Goal: Task Accomplishment & Management: Manage account settings

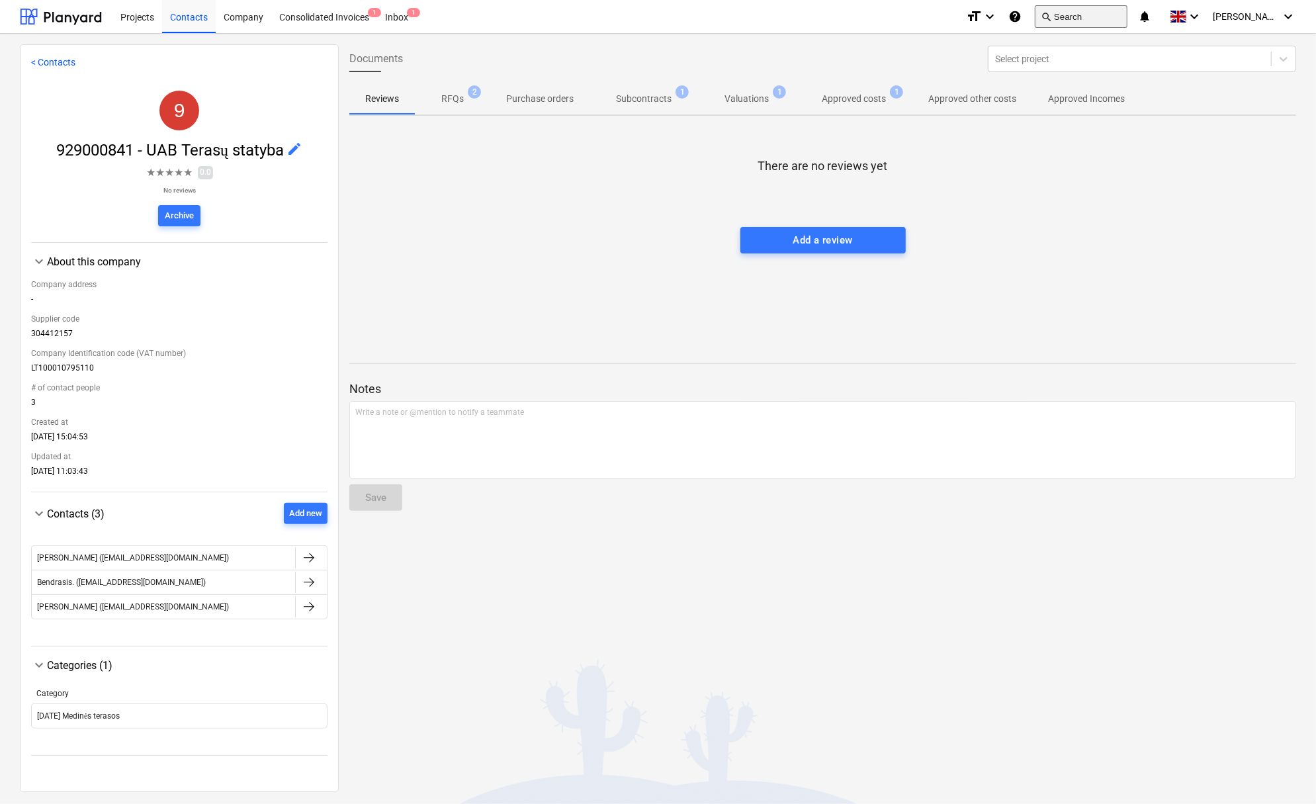
click at [1089, 15] on button "search Search" at bounding box center [1080, 16] width 93 height 22
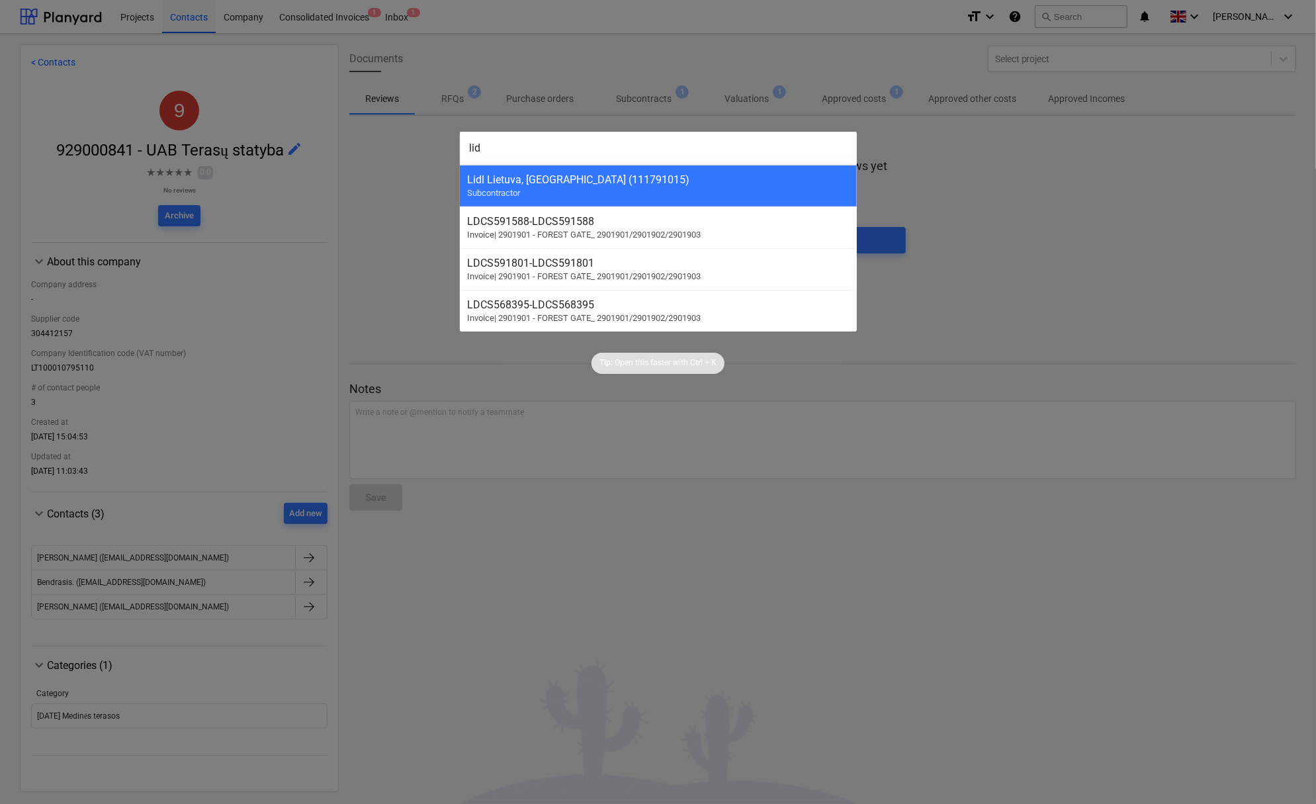
type input "lidl"
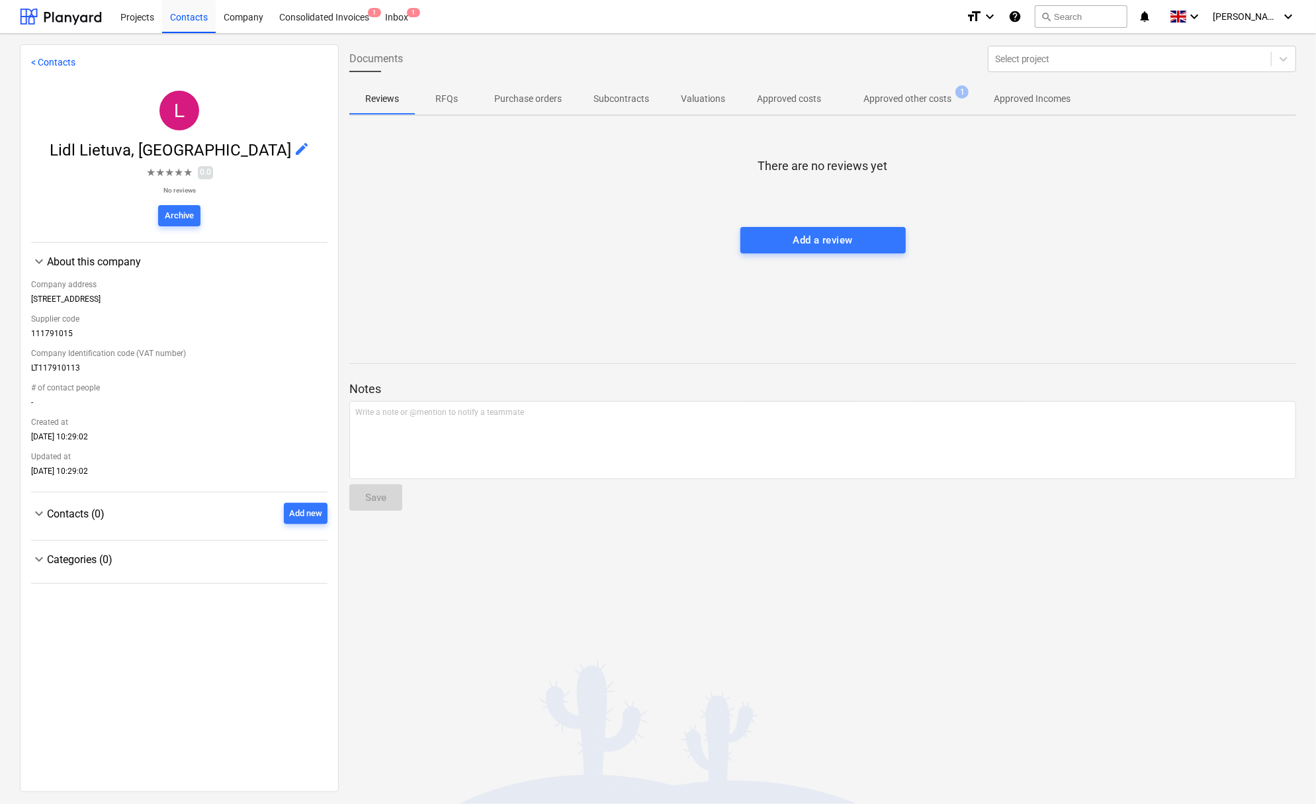
click at [294, 142] on span "edit" at bounding box center [302, 149] width 16 height 16
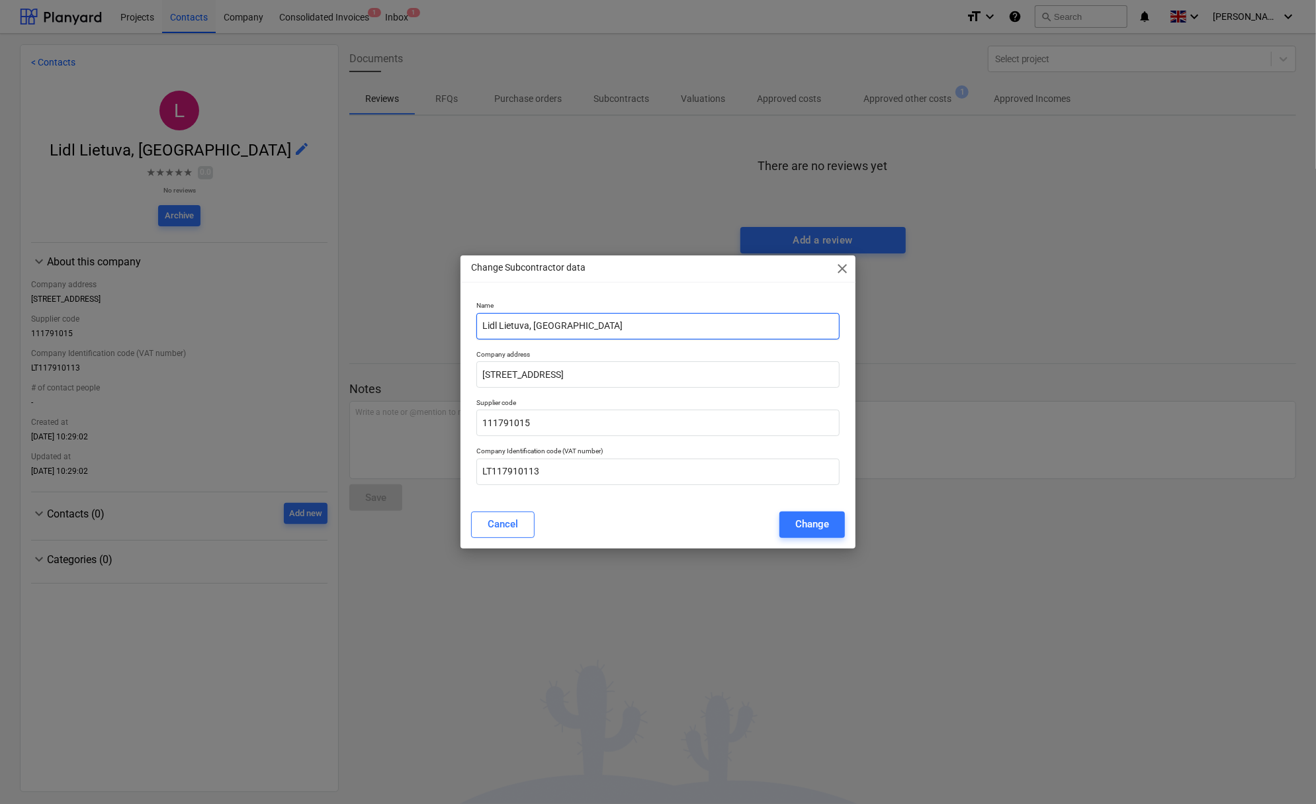
click at [479, 327] on input "Lidl Lietuva, [GEOGRAPHIC_DATA]" at bounding box center [657, 326] width 363 height 26
paste input "929000175"
type input "929000175 - Lidl Lietuva, [GEOGRAPHIC_DATA]"
click at [801, 522] on div "Change" at bounding box center [812, 523] width 34 height 17
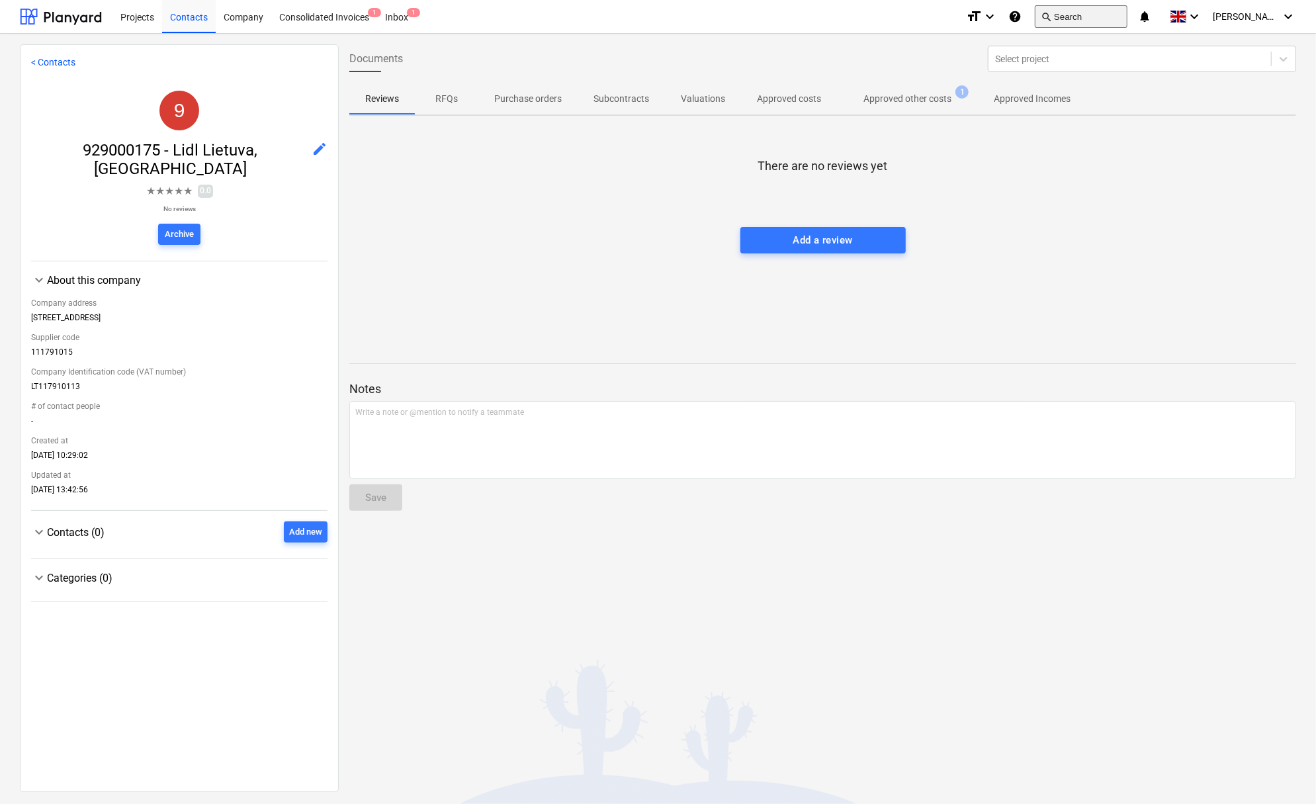
click at [1088, 16] on button "search Search" at bounding box center [1080, 16] width 93 height 22
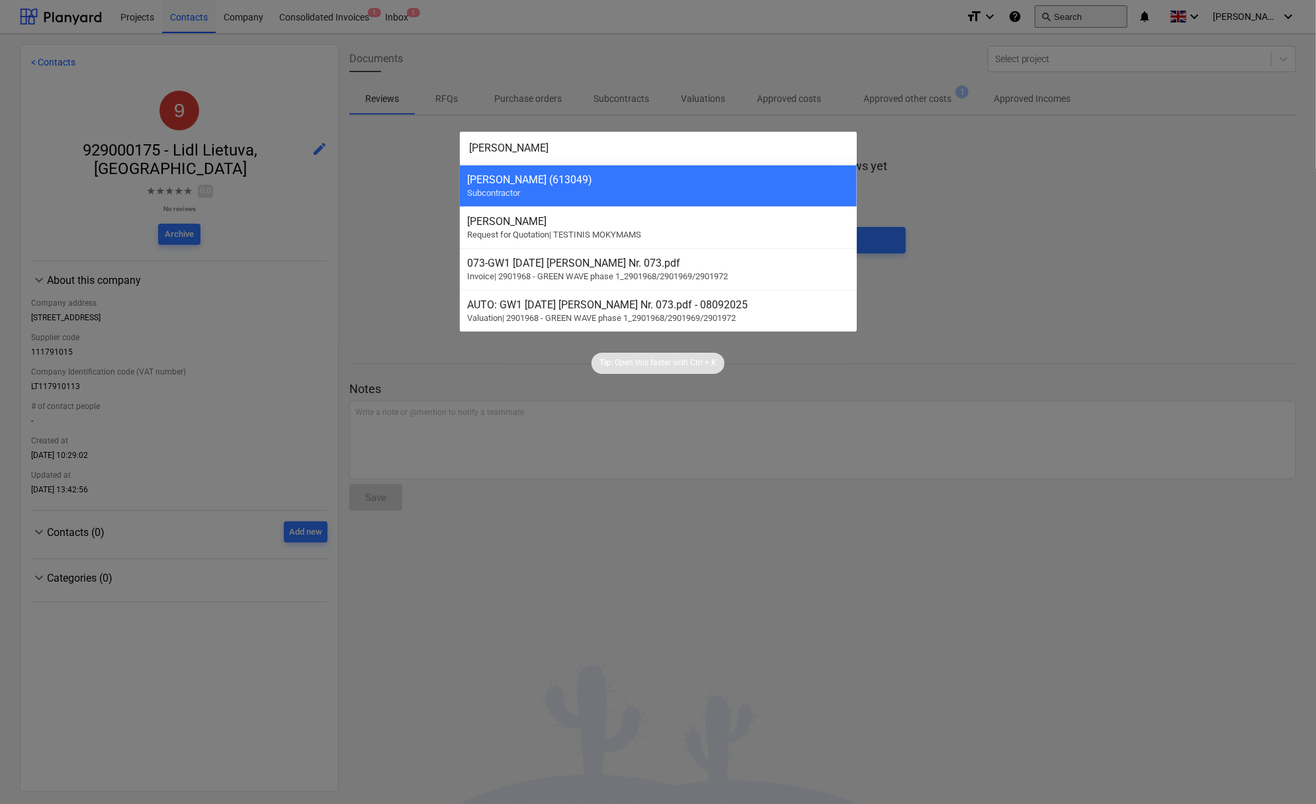
type input "dovida"
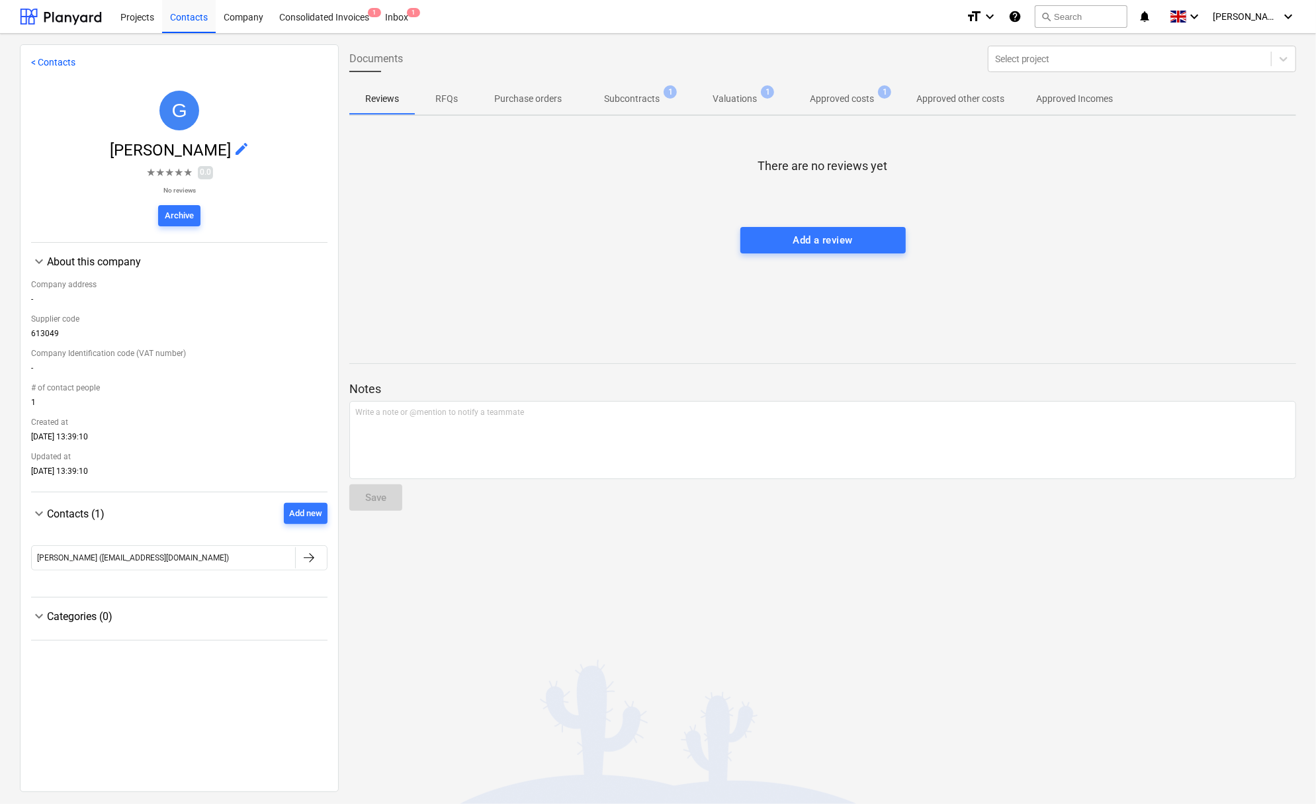
click at [245, 147] on span "edit" at bounding box center [241, 149] width 16 height 16
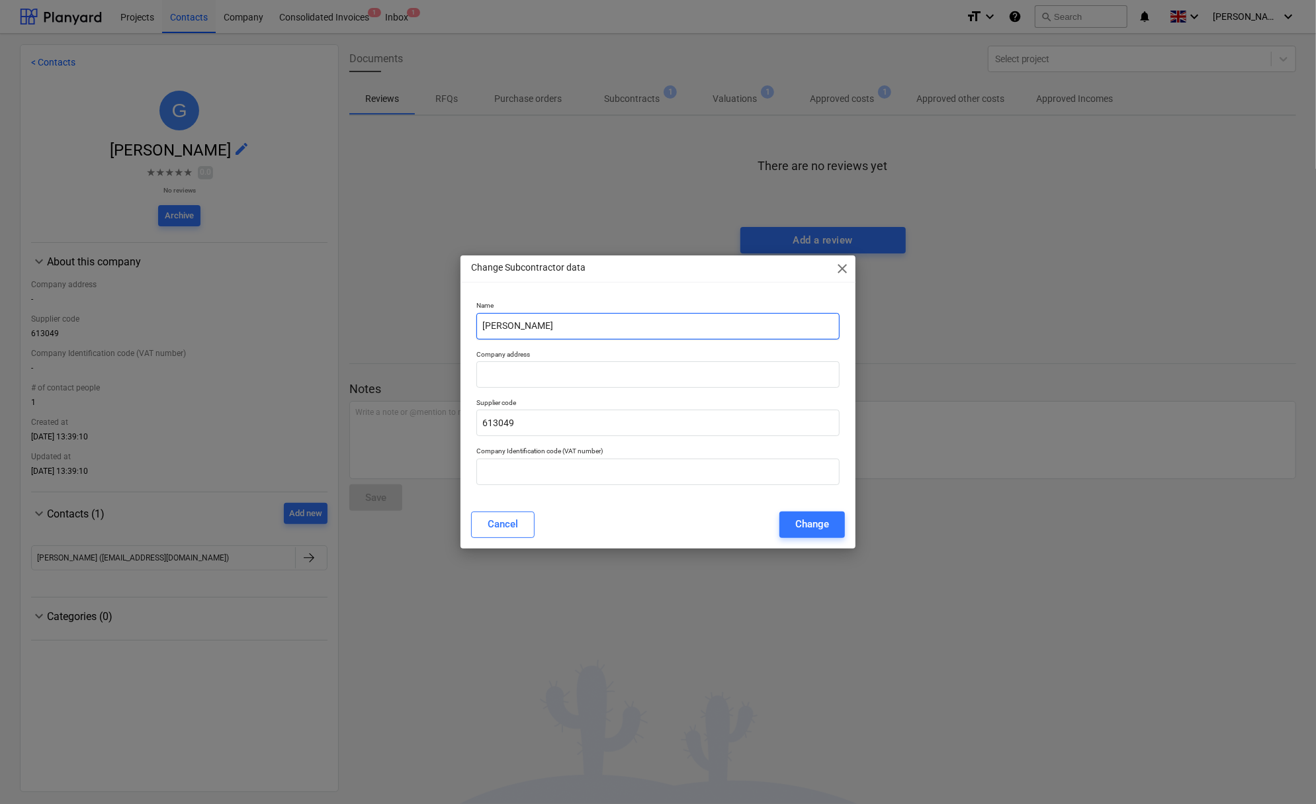
drag, startPoint x: 481, startPoint y: 325, endPoint x: 489, endPoint y: 324, distance: 8.0
click at [483, 324] on input "[PERSON_NAME]" at bounding box center [657, 326] width 363 height 26
paste input "929000068"
type input "929000068 - [PERSON_NAME]"
click at [814, 521] on div "Change" at bounding box center [812, 523] width 34 height 17
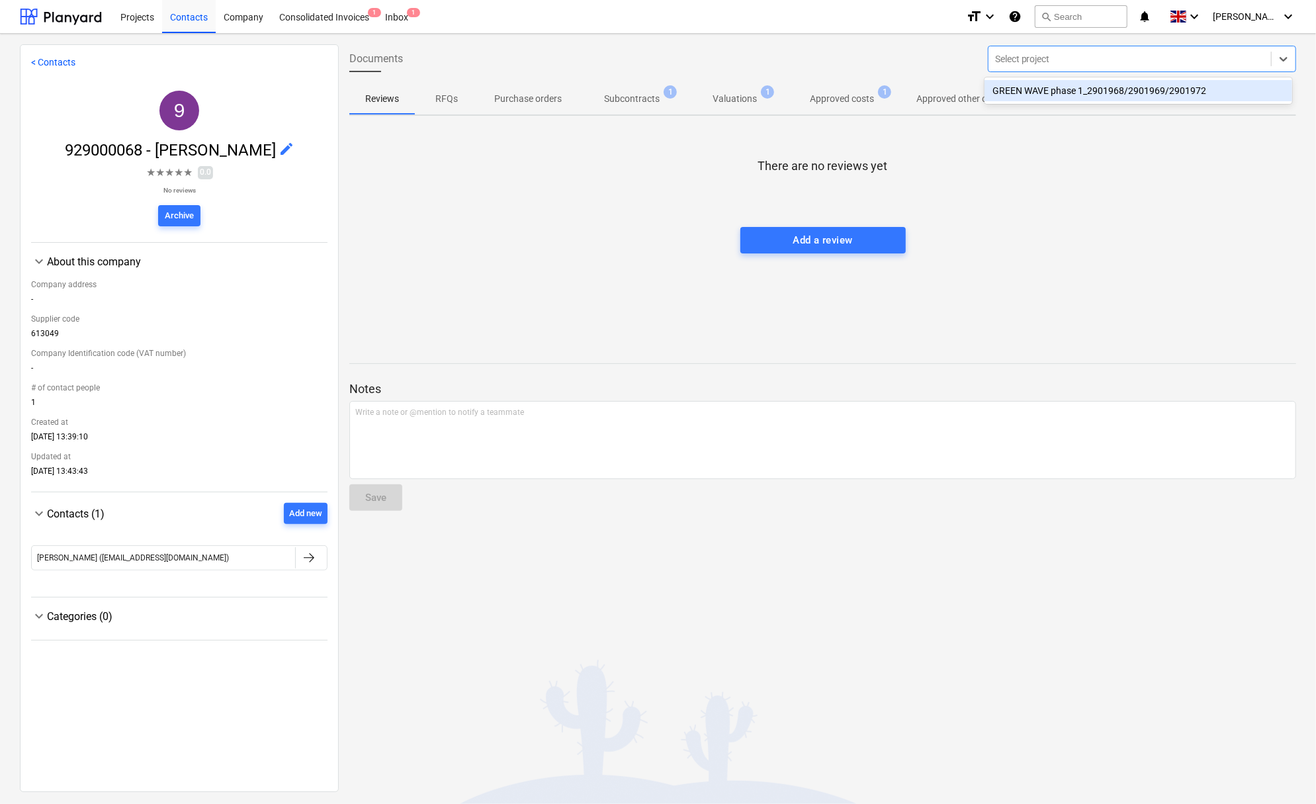
click at [1075, 57] on div at bounding box center [1129, 58] width 269 height 13
type input "prodma"
drag, startPoint x: 1107, startPoint y: 54, endPoint x: 805, endPoint y: 50, distance: 302.3
click at [805, 50] on div "Documents Select is focused ,type to refine list, press Down to open the menu, …" at bounding box center [822, 58] width 957 height 37
click at [1089, 15] on button "search Search" at bounding box center [1080, 16] width 93 height 22
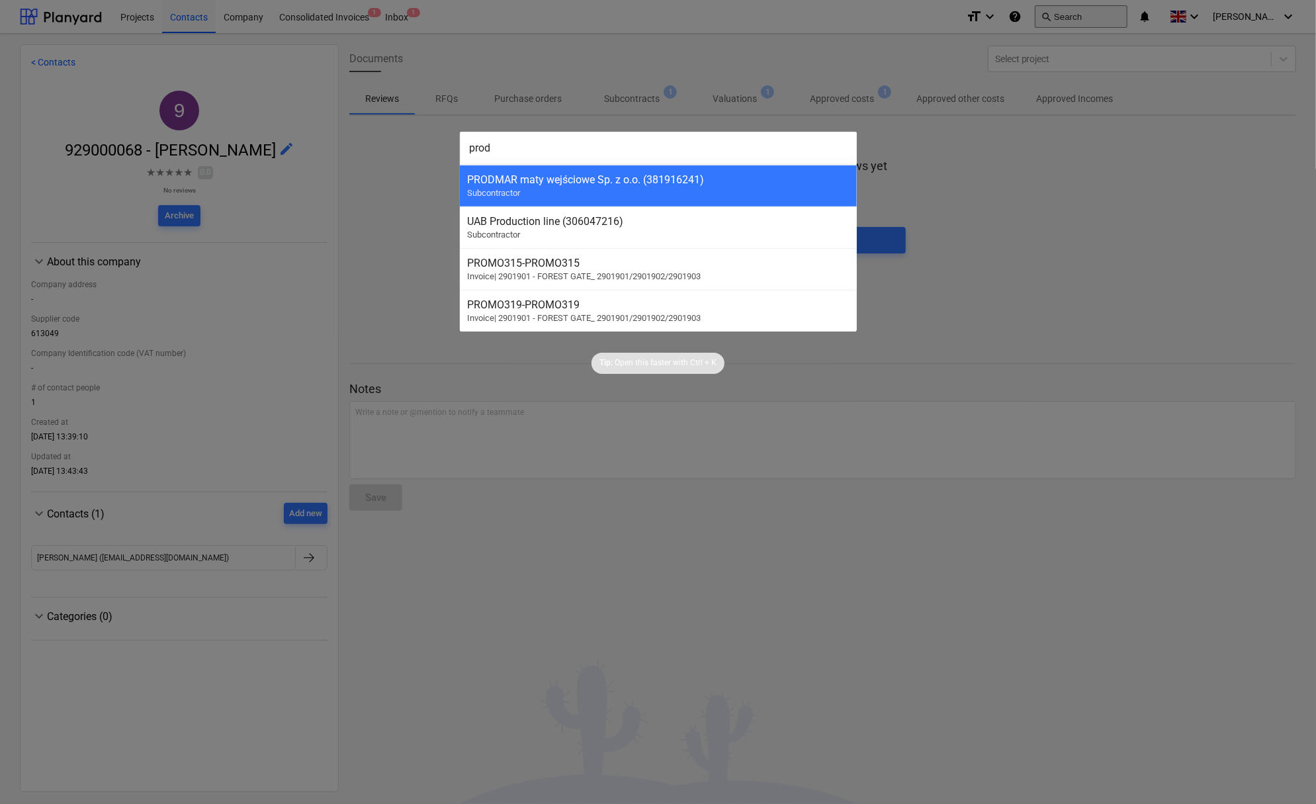
type input "prodm"
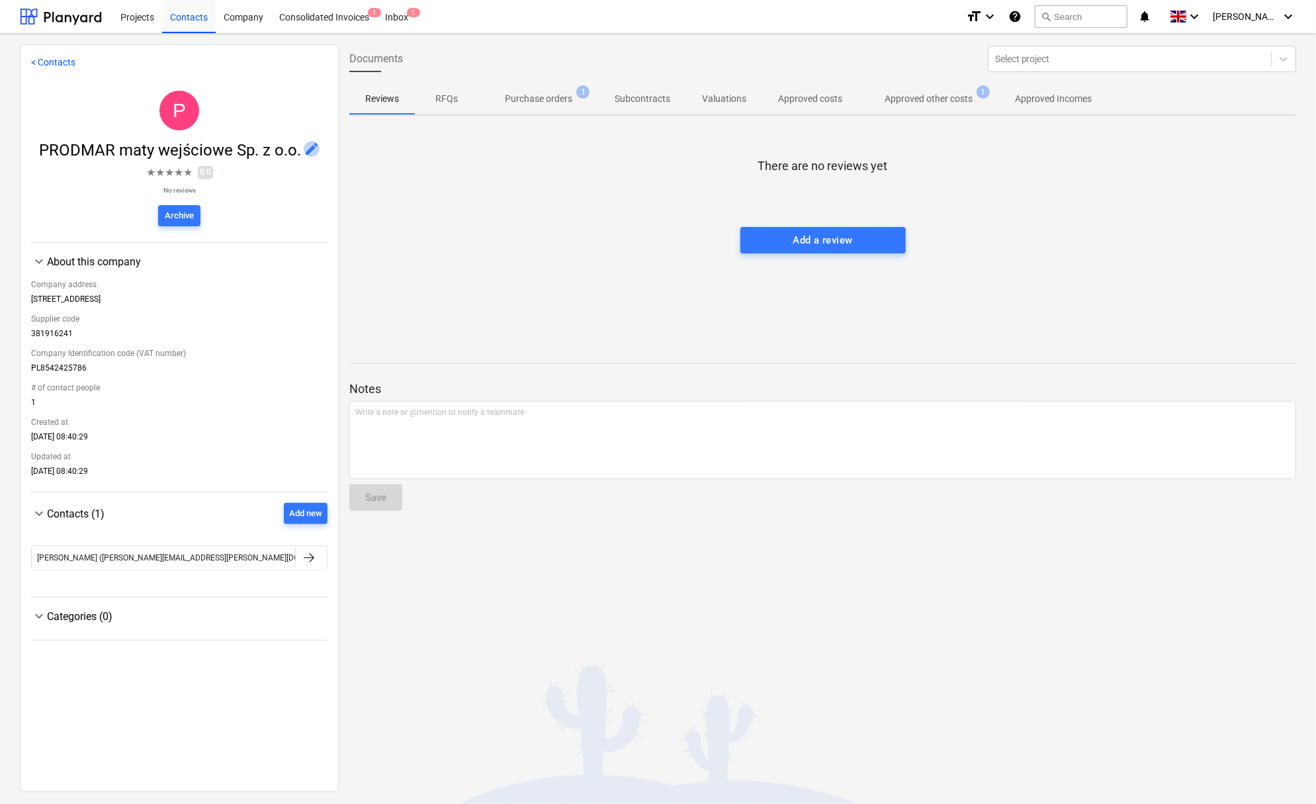
click at [315, 147] on span "edit" at bounding box center [312, 149] width 16 height 16
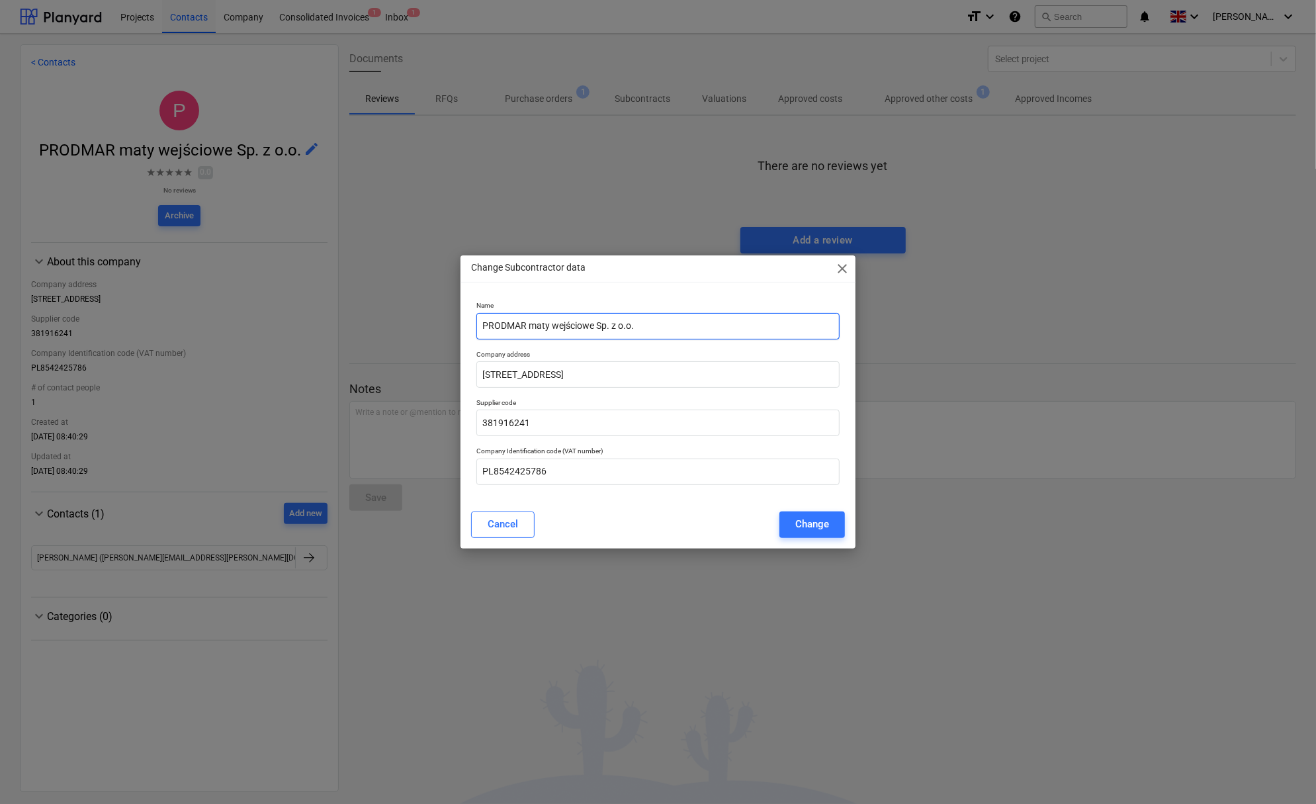
click at [482, 321] on input "PRODMAR maty wejściowe Sp. z o.o." at bounding box center [657, 326] width 363 height 26
paste input "929000846"
type input "929000846 - PRODMAR maty wejściowe Sp. z o.o."
click at [822, 521] on div "Change" at bounding box center [812, 523] width 34 height 17
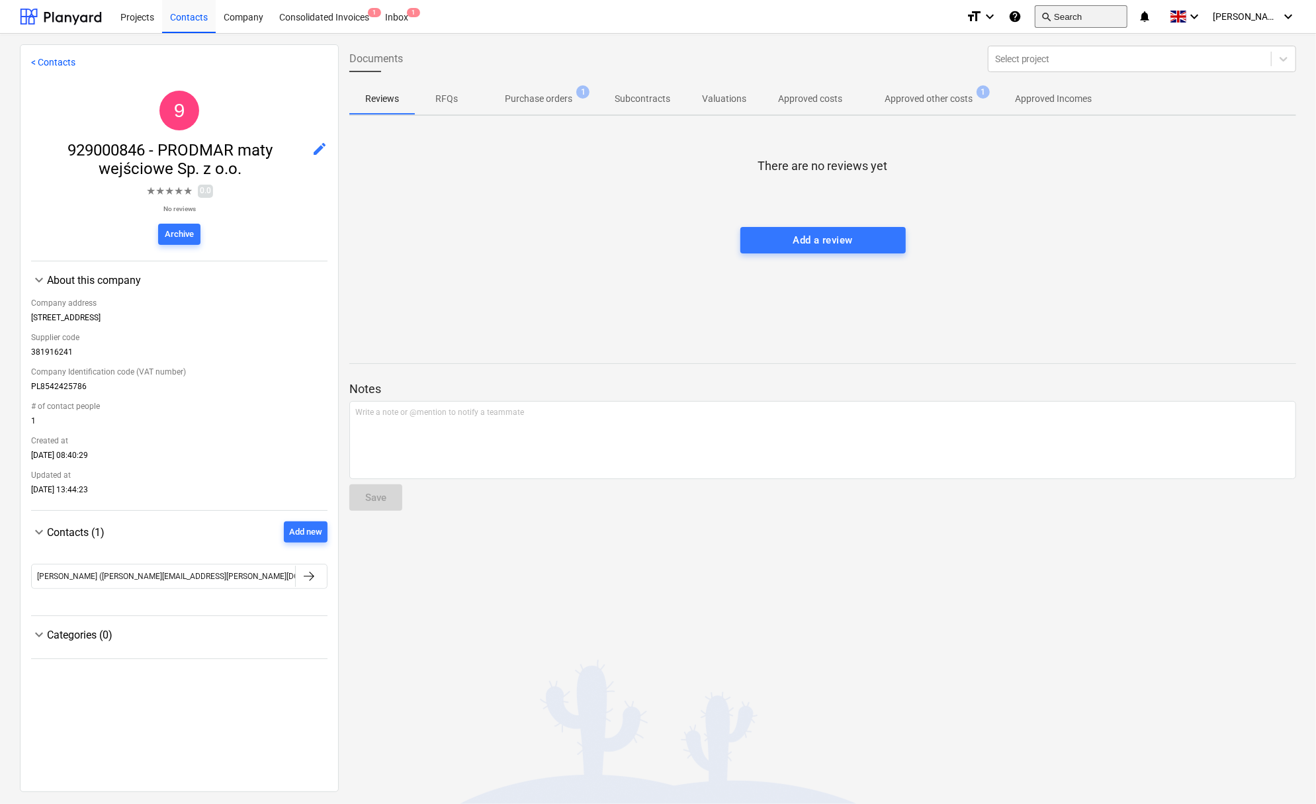
click at [1084, 11] on button "search Search" at bounding box center [1080, 16] width 93 height 22
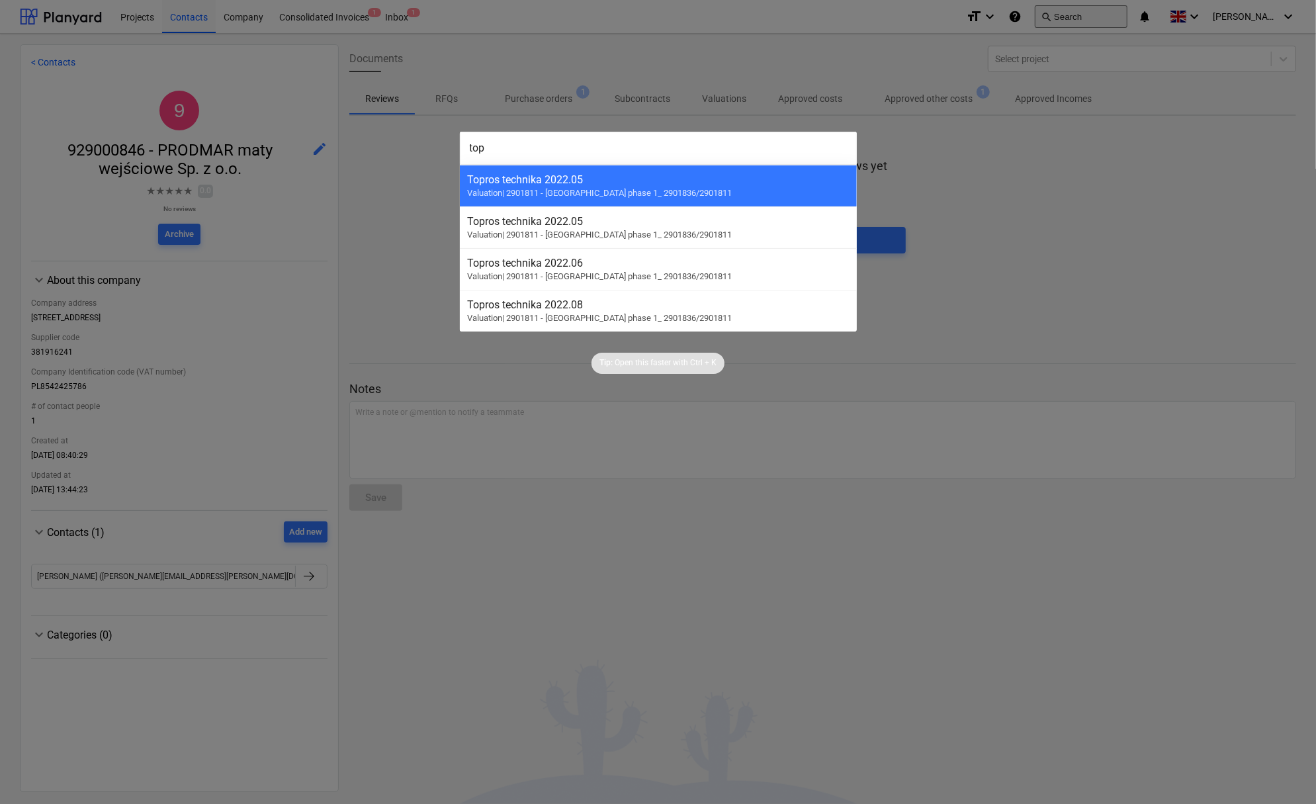
type input "topc"
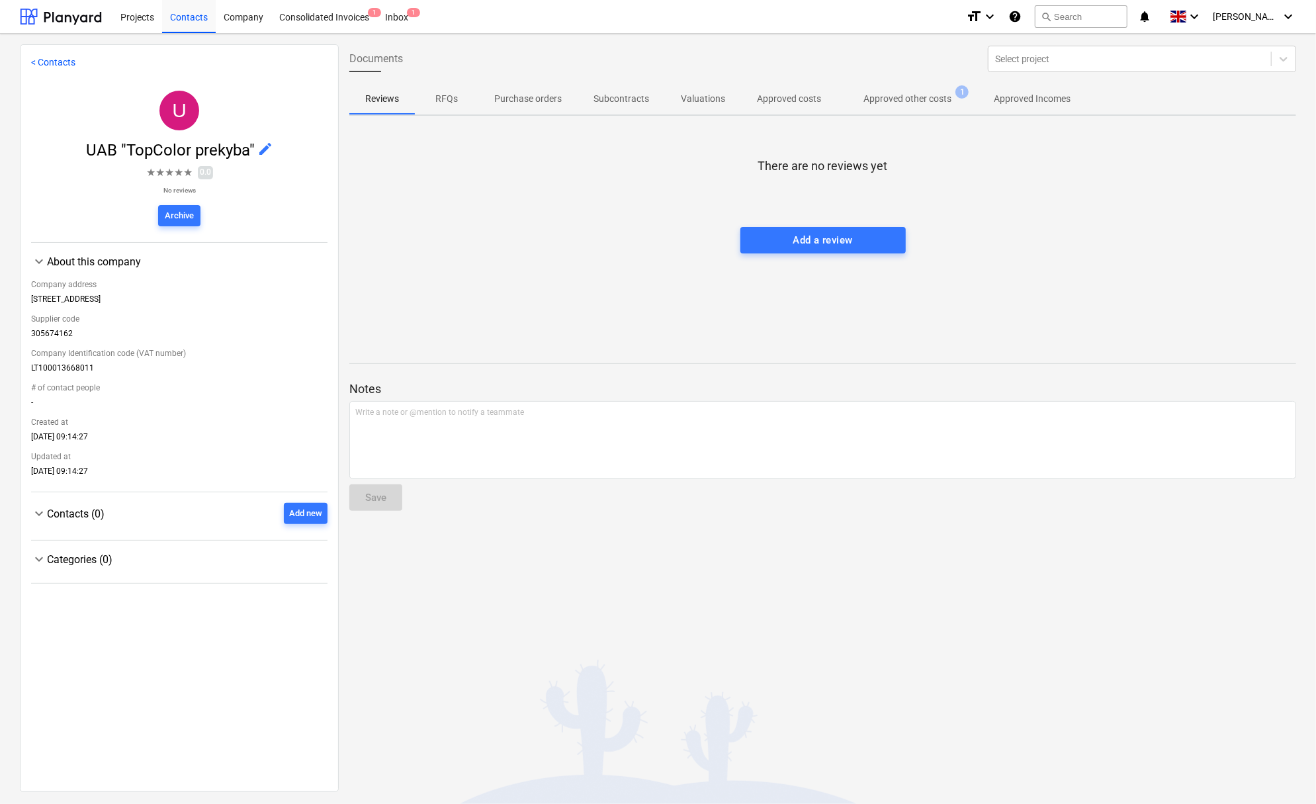
click at [261, 147] on span "edit" at bounding box center [265, 149] width 16 height 16
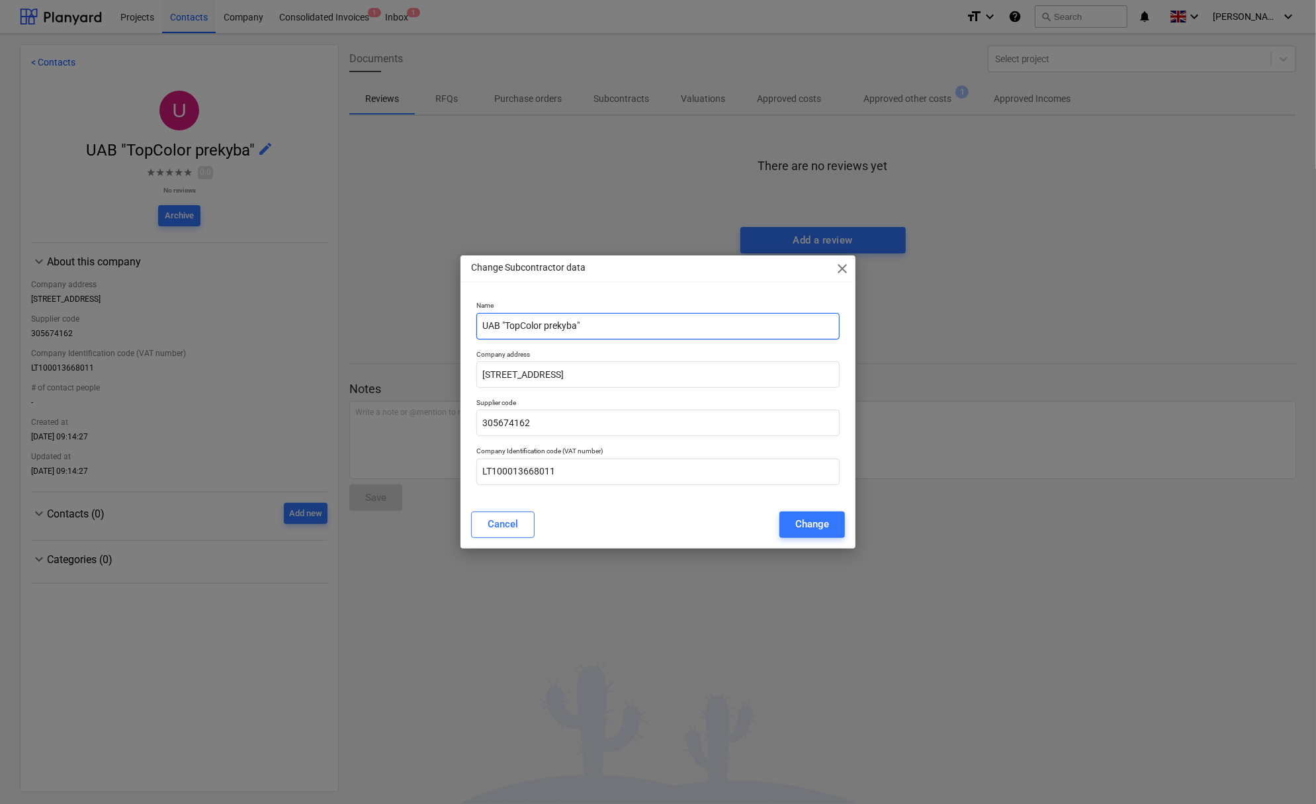
click at [480, 325] on input "UAB "TopColor prekyba"" at bounding box center [657, 326] width 363 height 26
paste input "929000662"
type input "929000662 - UAB "TopColor prekyba""
click at [814, 518] on div "Change" at bounding box center [812, 523] width 34 height 17
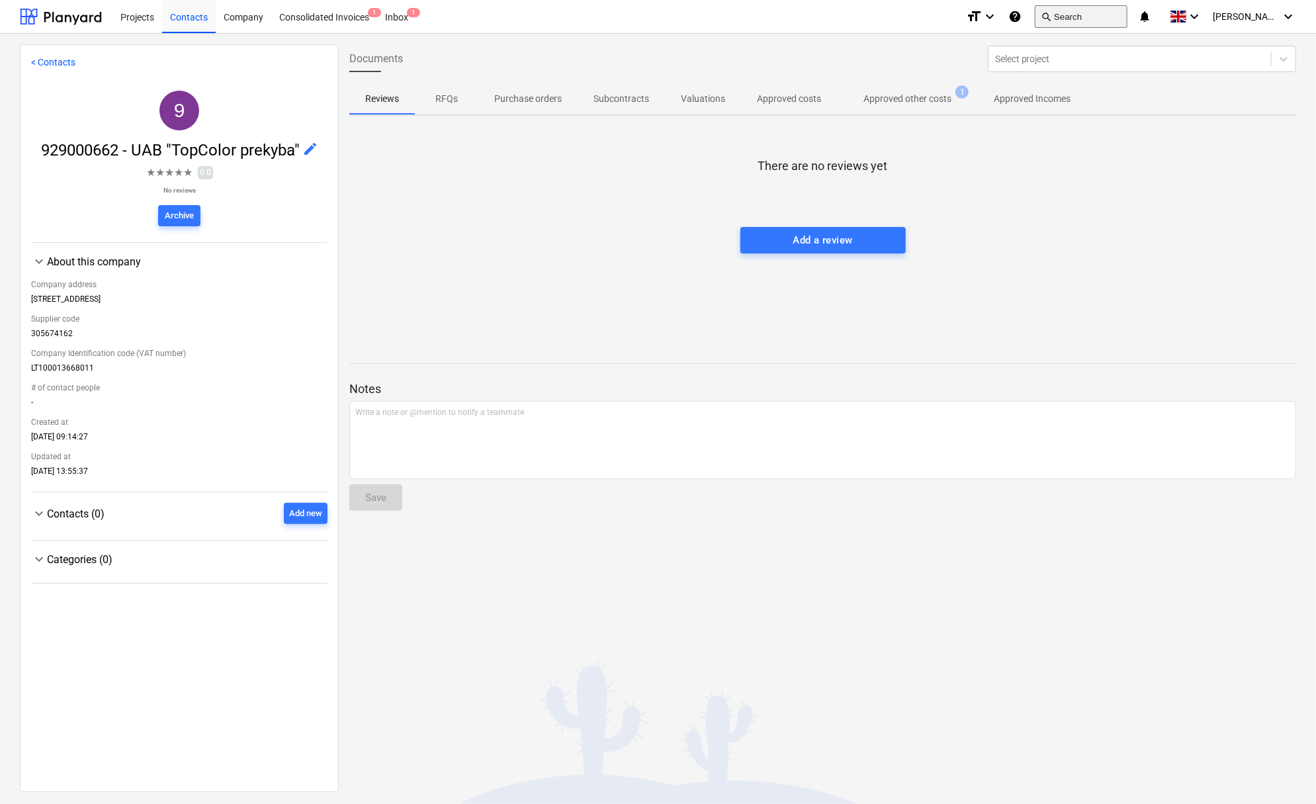
click at [1071, 17] on button "search Search" at bounding box center [1080, 16] width 93 height 22
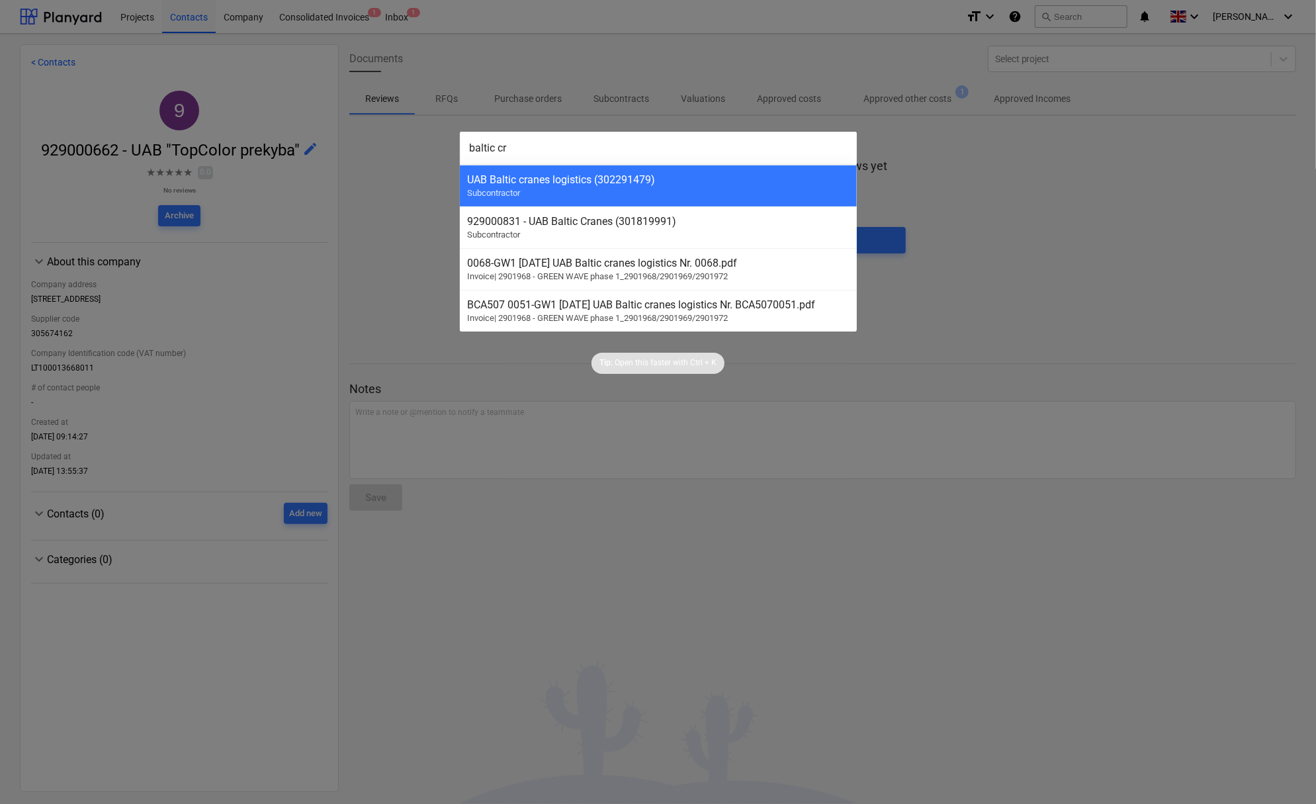
type input "baltic cra"
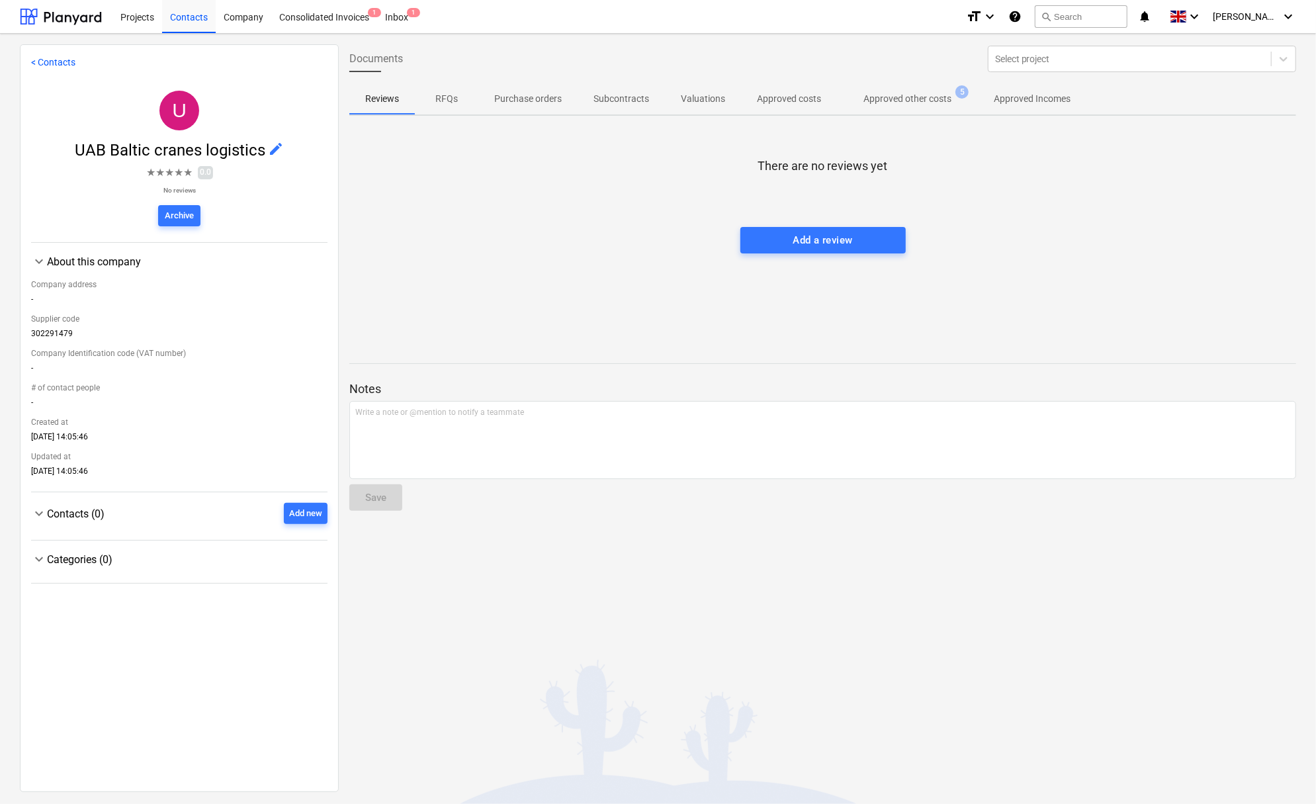
click at [268, 149] on span "edit" at bounding box center [276, 149] width 16 height 16
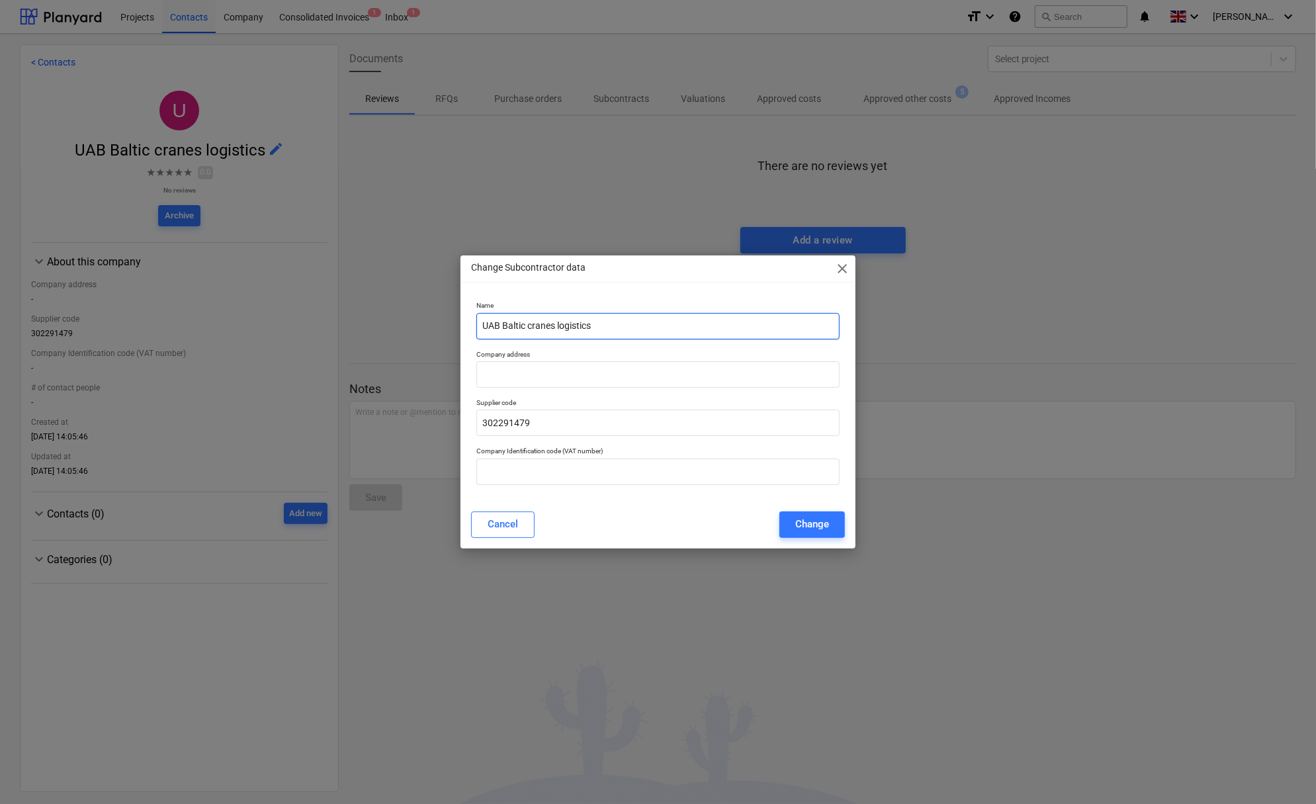
click at [480, 328] on input "UAB Baltic cranes logistics" at bounding box center [657, 326] width 363 height 26
paste input "929000831"
type input "929000831 - UAB Baltic cranes logistics"
click at [801, 526] on div "Change" at bounding box center [812, 523] width 34 height 17
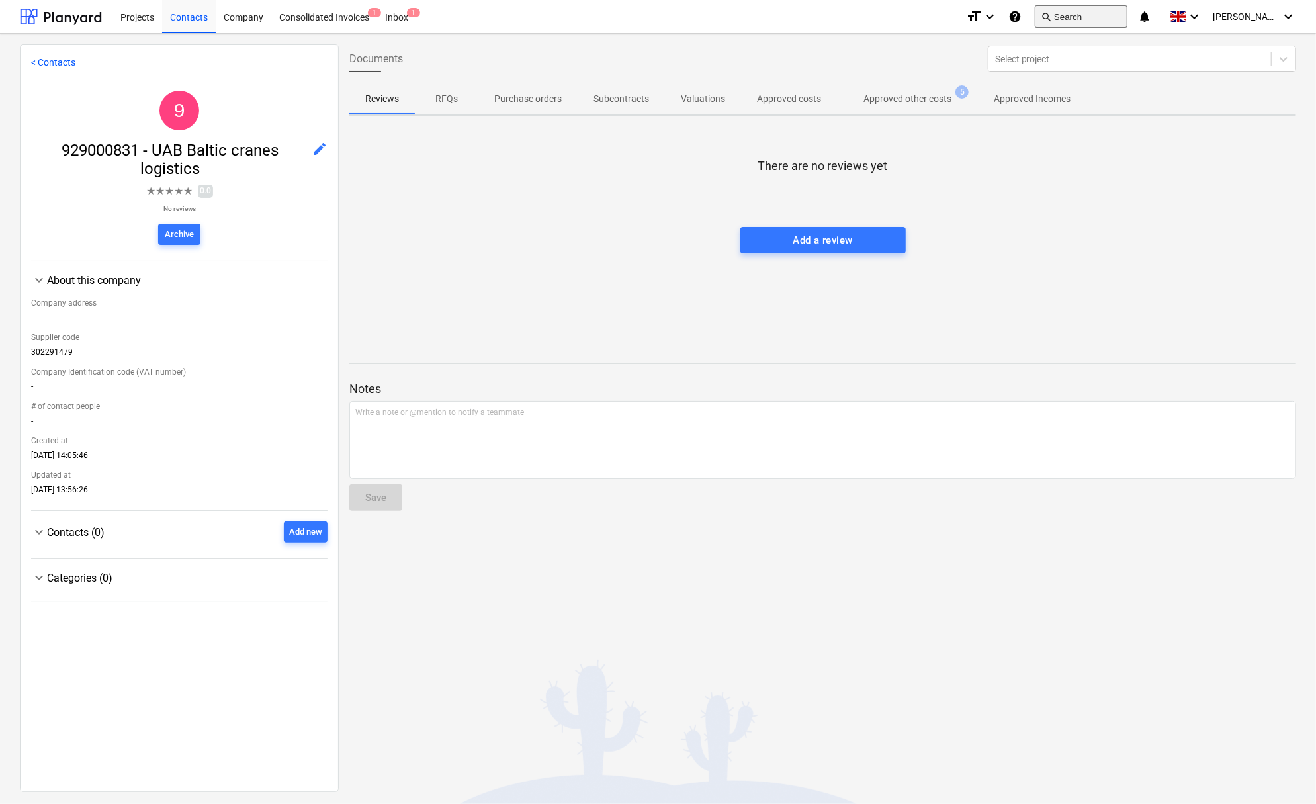
click at [1091, 10] on button "search Search" at bounding box center [1080, 16] width 93 height 22
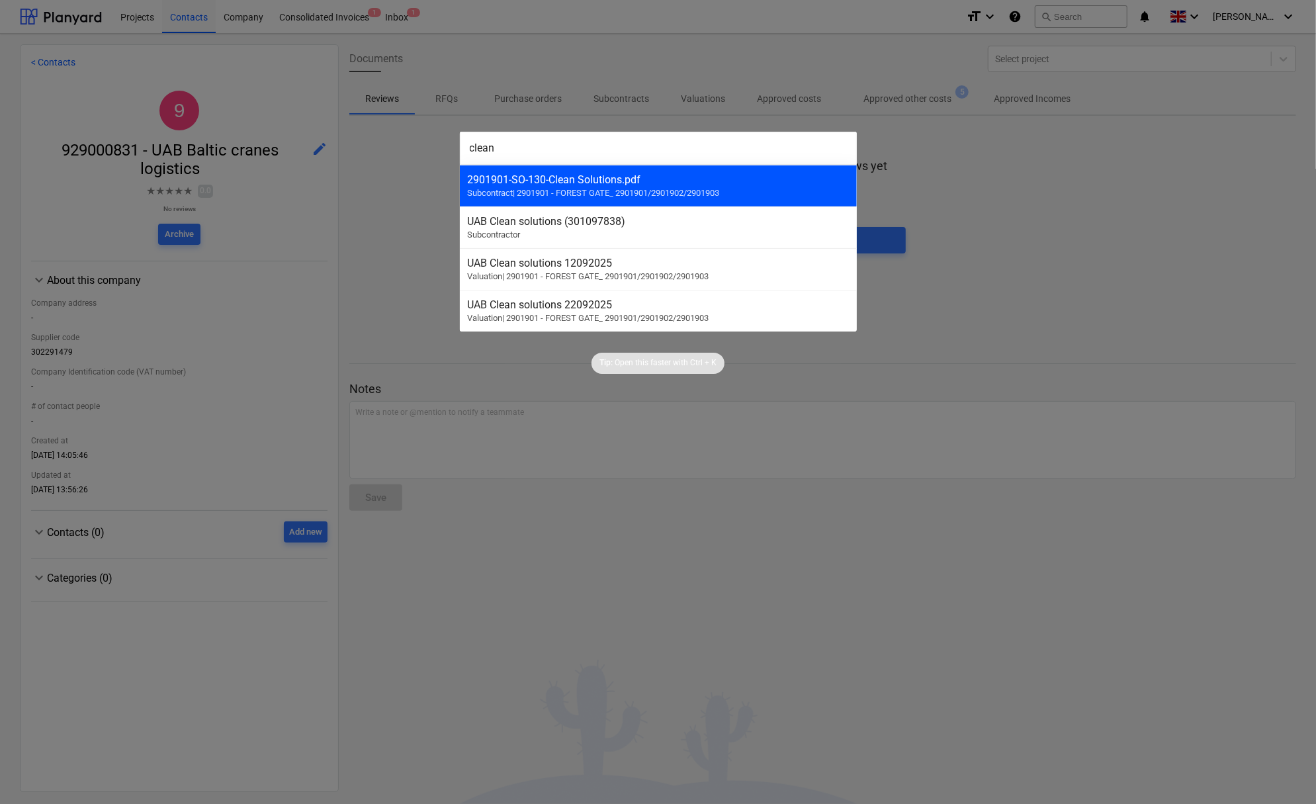
type input "clean"
click at [596, 184] on div "2901901-SO-130 - Clean Solutions.pdf" at bounding box center [658, 179] width 381 height 13
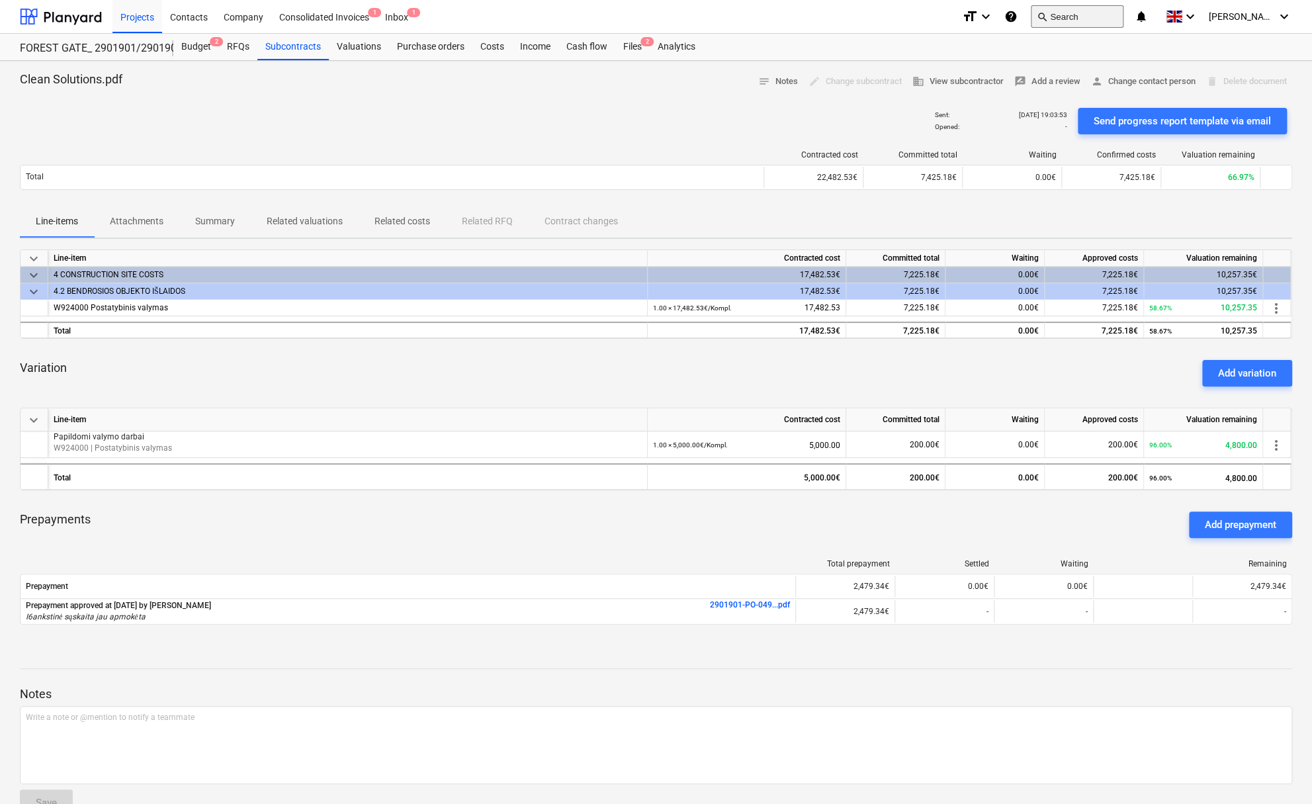
click at [1053, 17] on button "search Search" at bounding box center [1076, 16] width 93 height 22
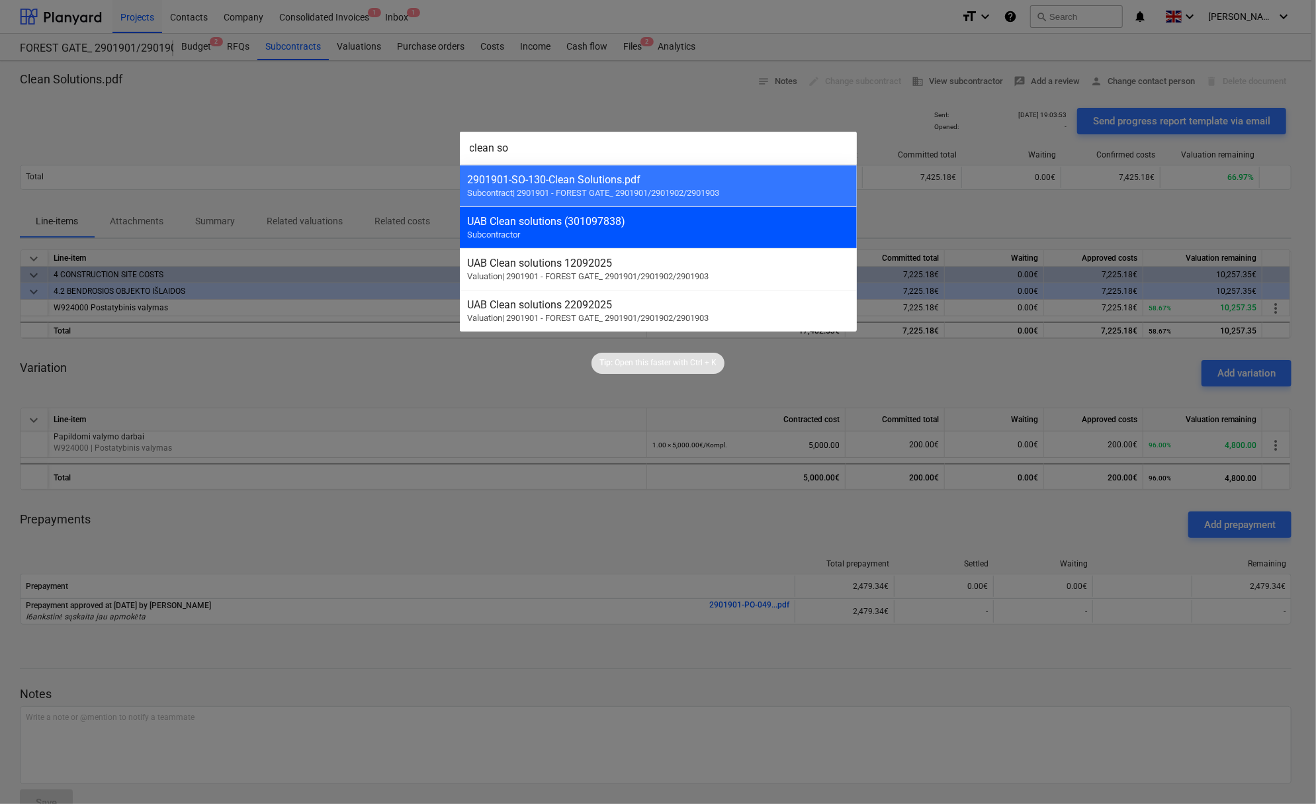
type input "clean so"
click at [505, 233] on span "Subcontractor" at bounding box center [494, 235] width 53 height 10
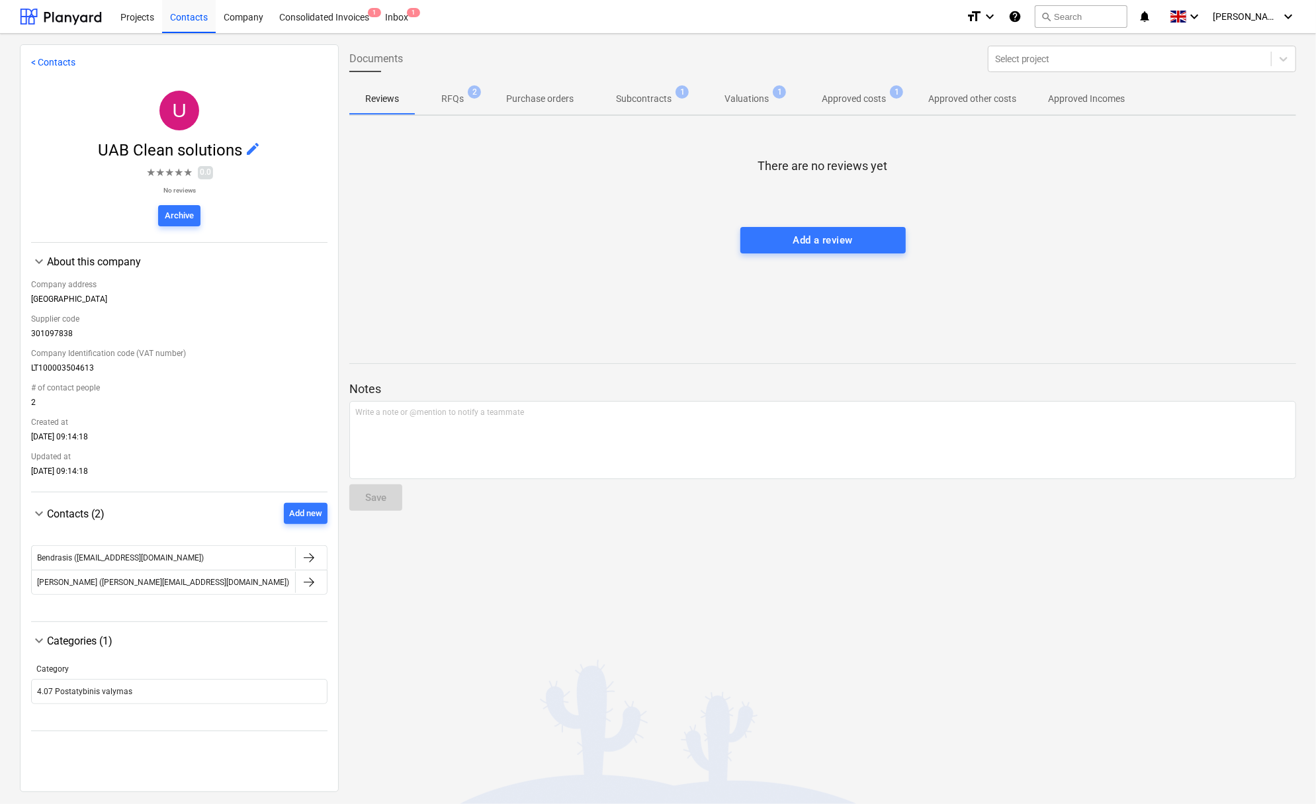
click at [249, 146] on span "edit" at bounding box center [253, 149] width 16 height 16
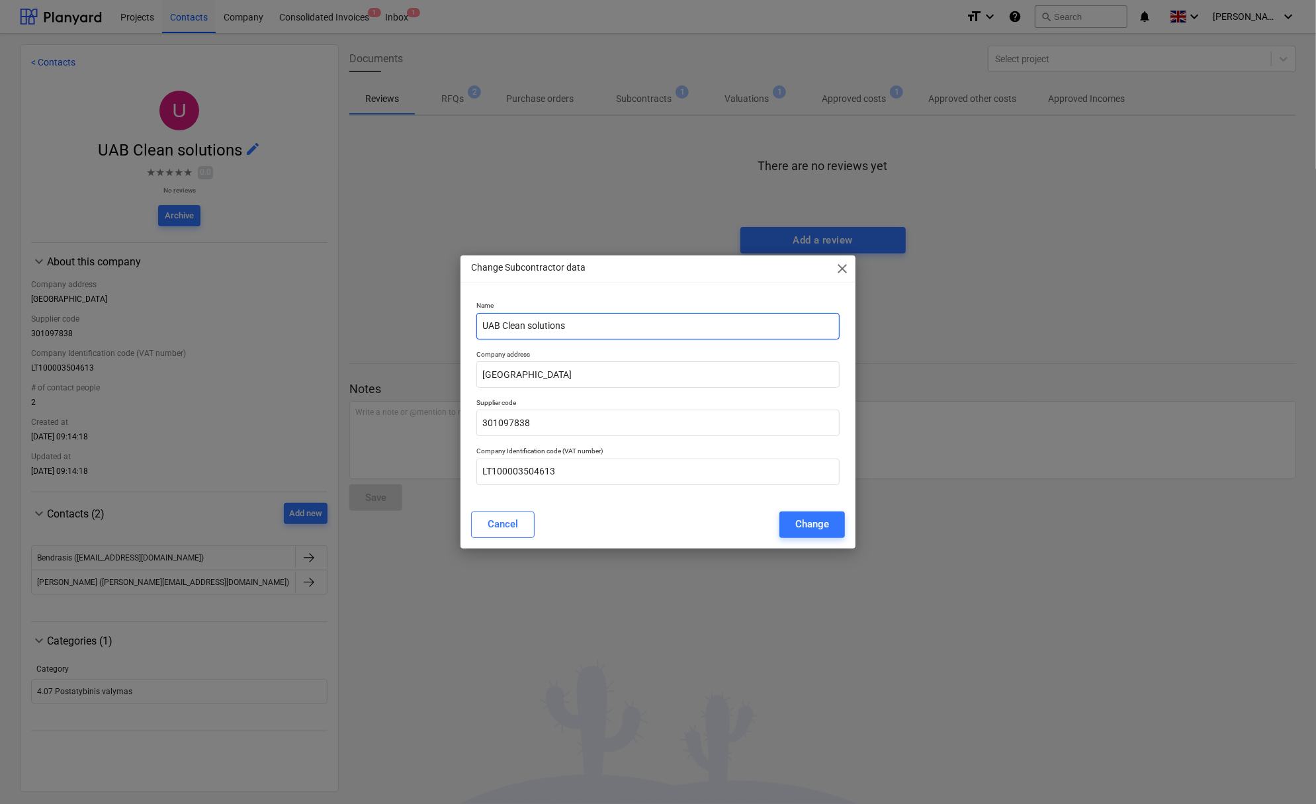
click at [482, 325] on input "UAB Clean solutions" at bounding box center [657, 326] width 363 height 26
paste input "929000833"
type input "929000833 - UAB Clean solutions"
drag, startPoint x: 796, startPoint y: 520, endPoint x: 708, endPoint y: 480, distance: 96.5
click at [796, 519] on div "Change" at bounding box center [812, 523] width 34 height 17
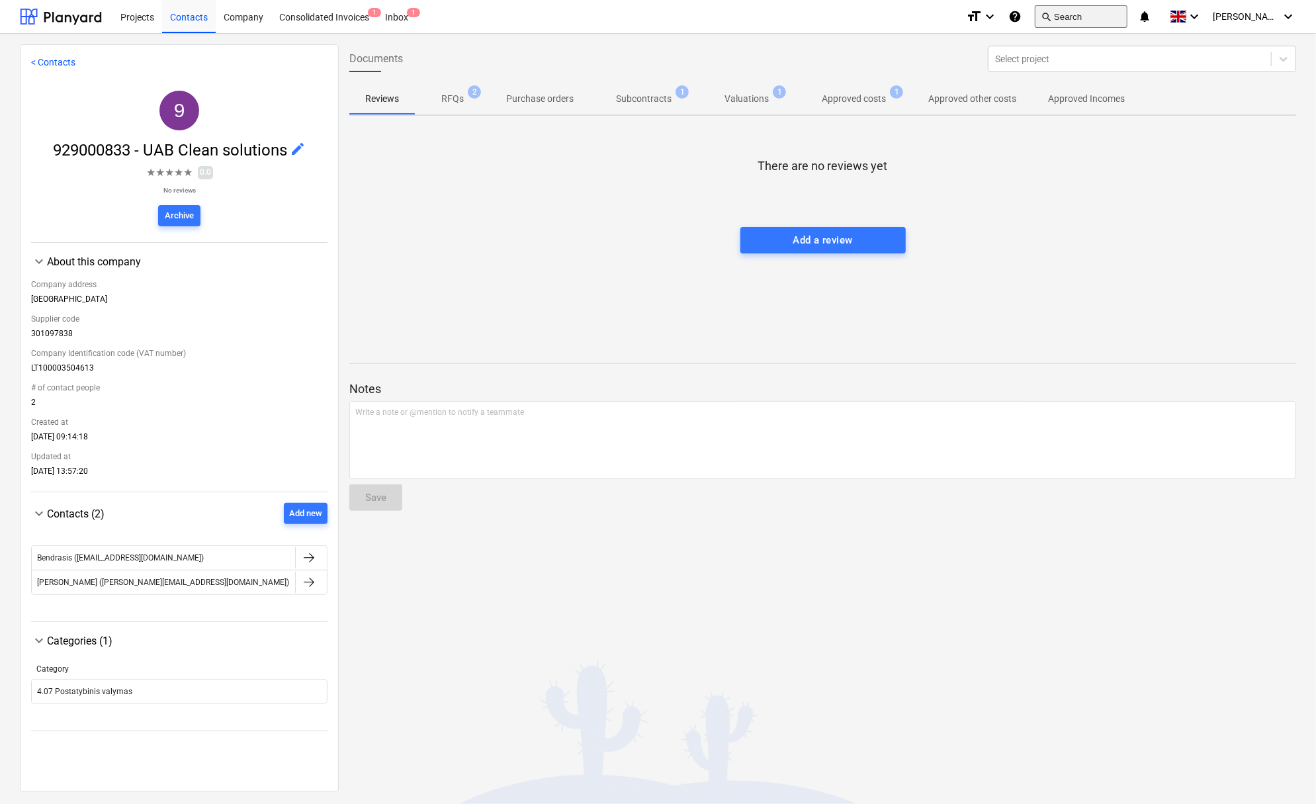
click at [1106, 14] on button "search Search" at bounding box center [1080, 16] width 93 height 22
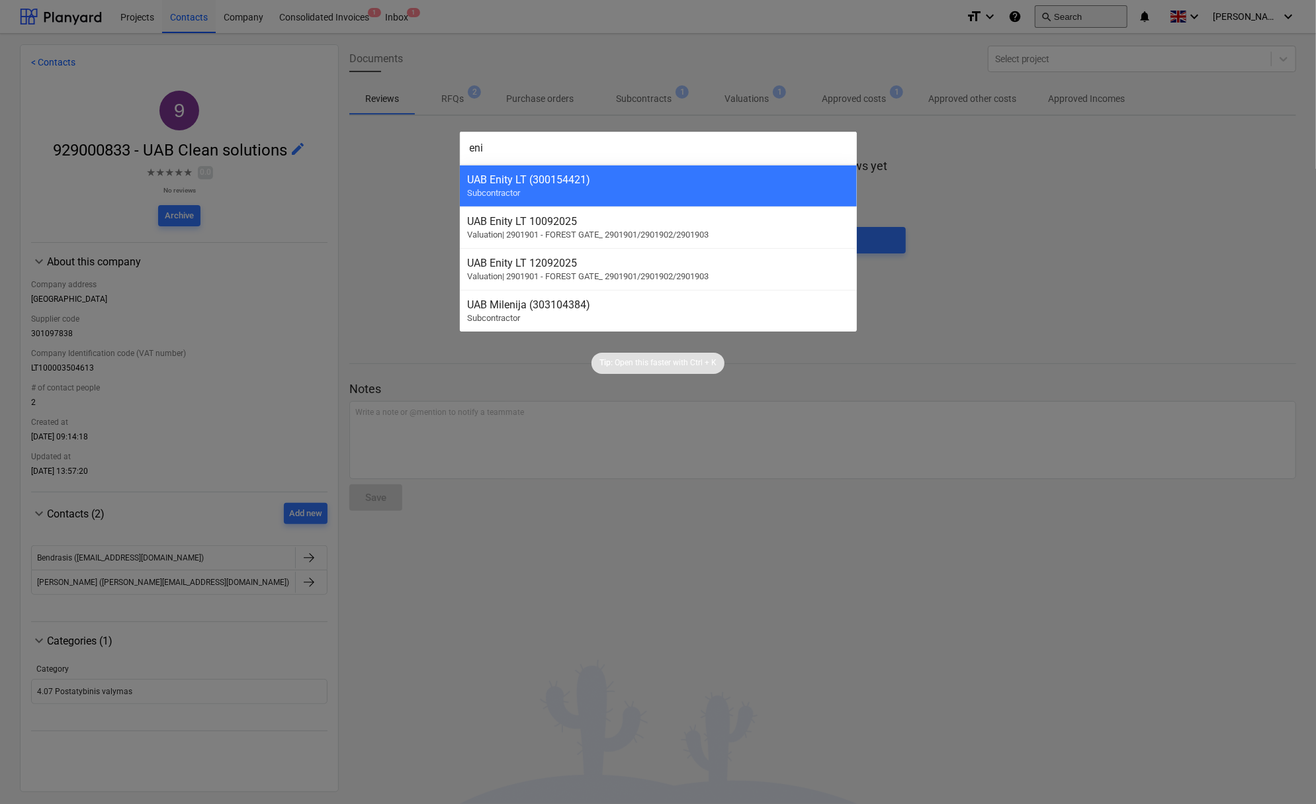
type input "enit"
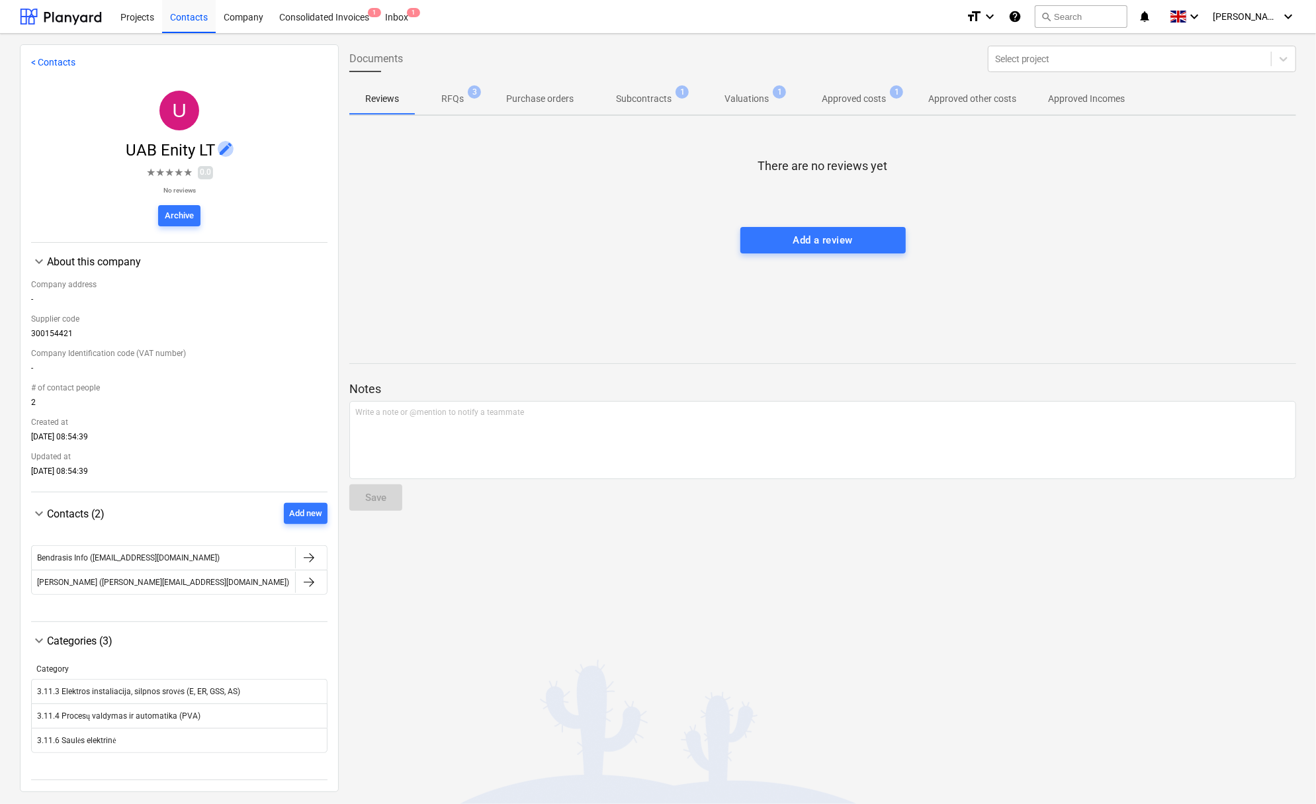
click at [228, 141] on span "edit" at bounding box center [226, 149] width 16 height 16
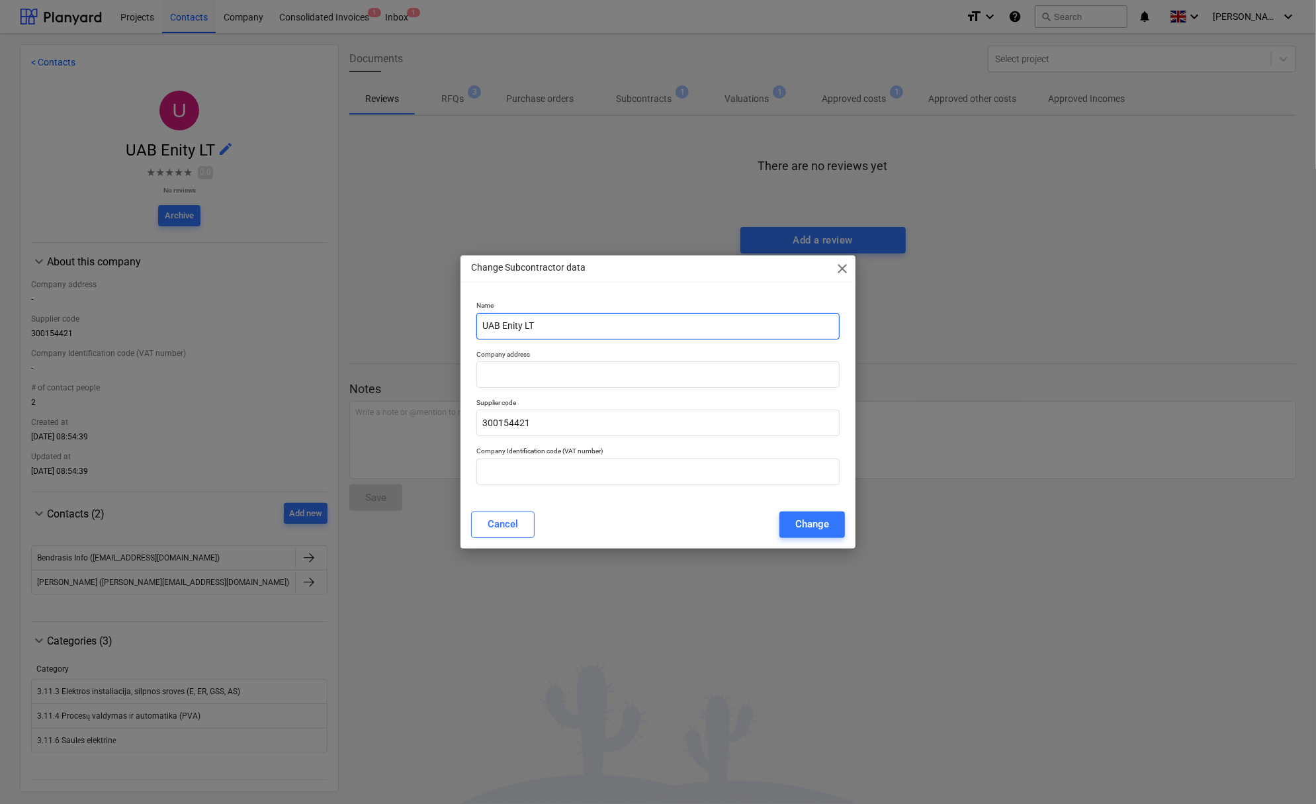
click at [483, 324] on input "UAB Enity LT" at bounding box center [657, 326] width 363 height 26
paste input "929000126"
type input "929000126 - UAB Enity LT"
click at [808, 519] on div "Change" at bounding box center [812, 523] width 34 height 17
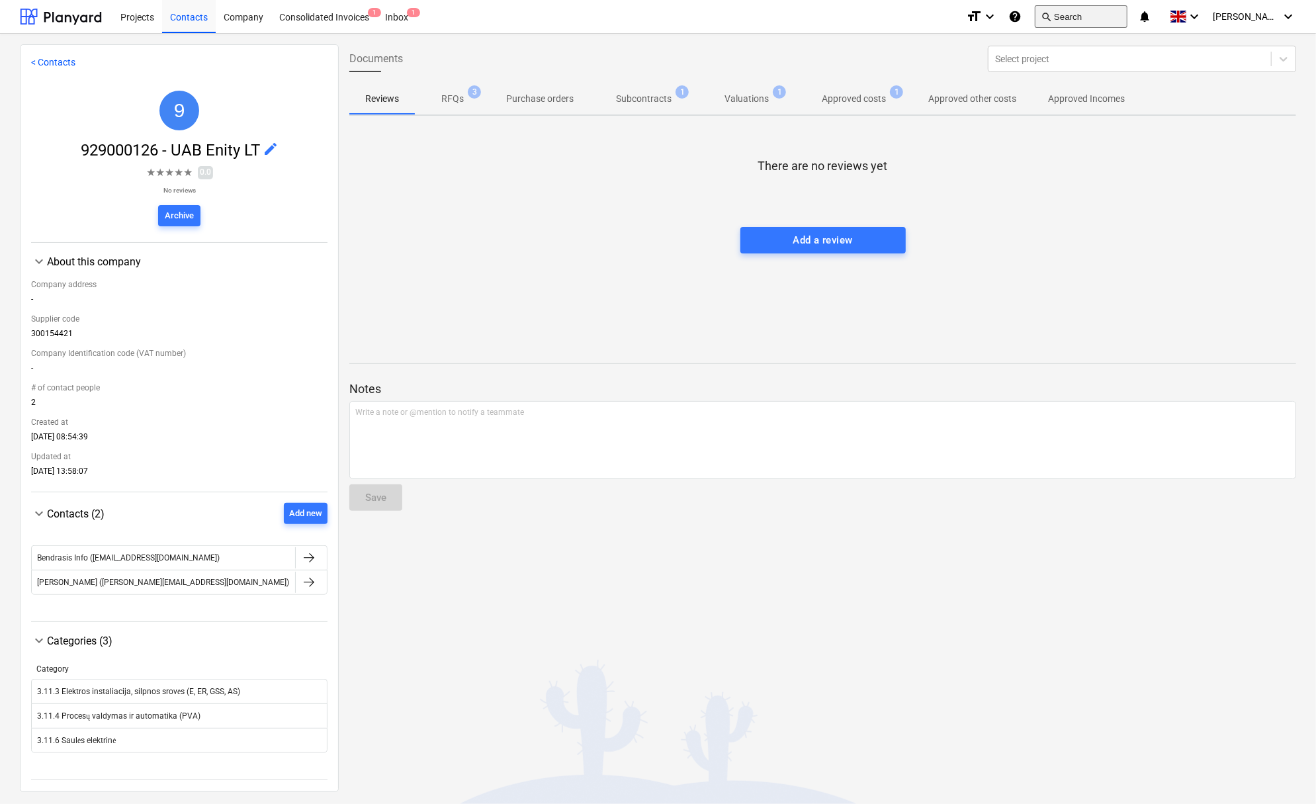
click at [1066, 21] on button "search Search" at bounding box center [1080, 16] width 93 height 22
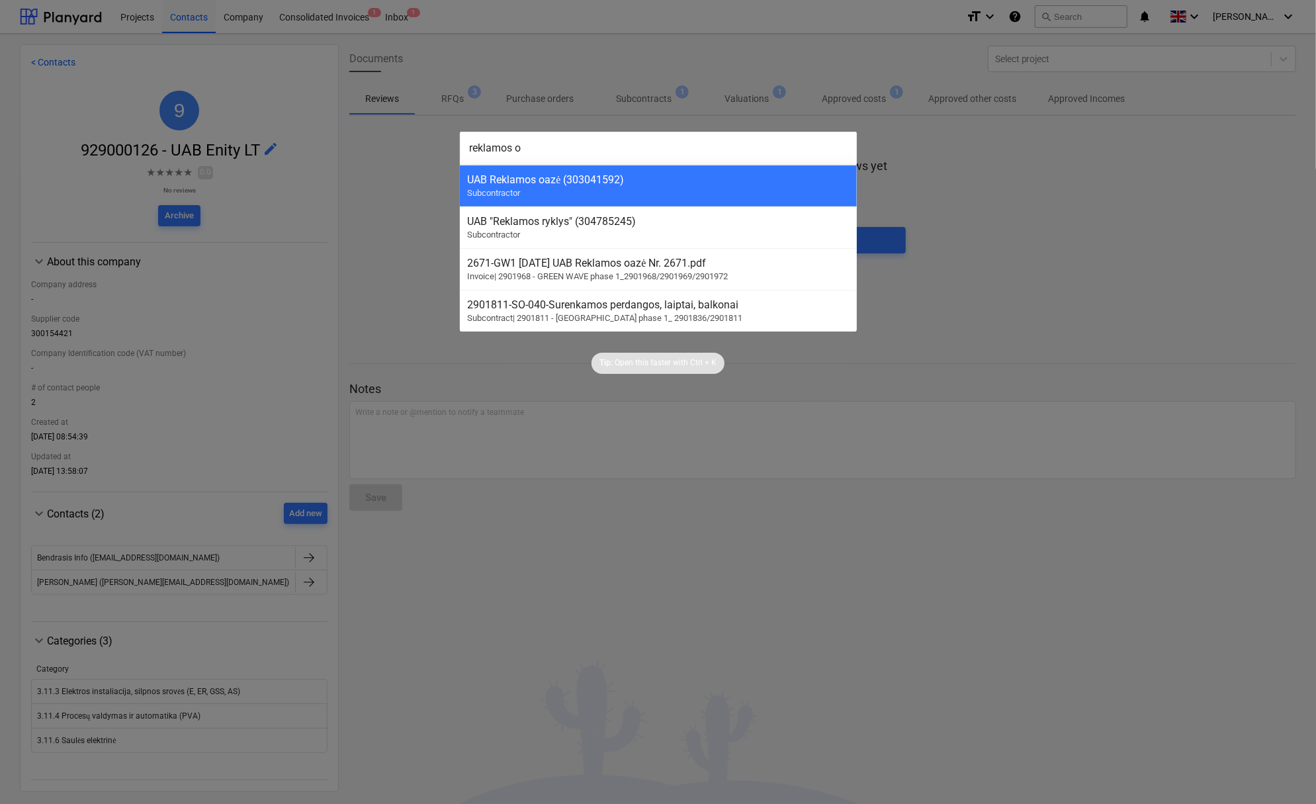
type input "reklamos oa"
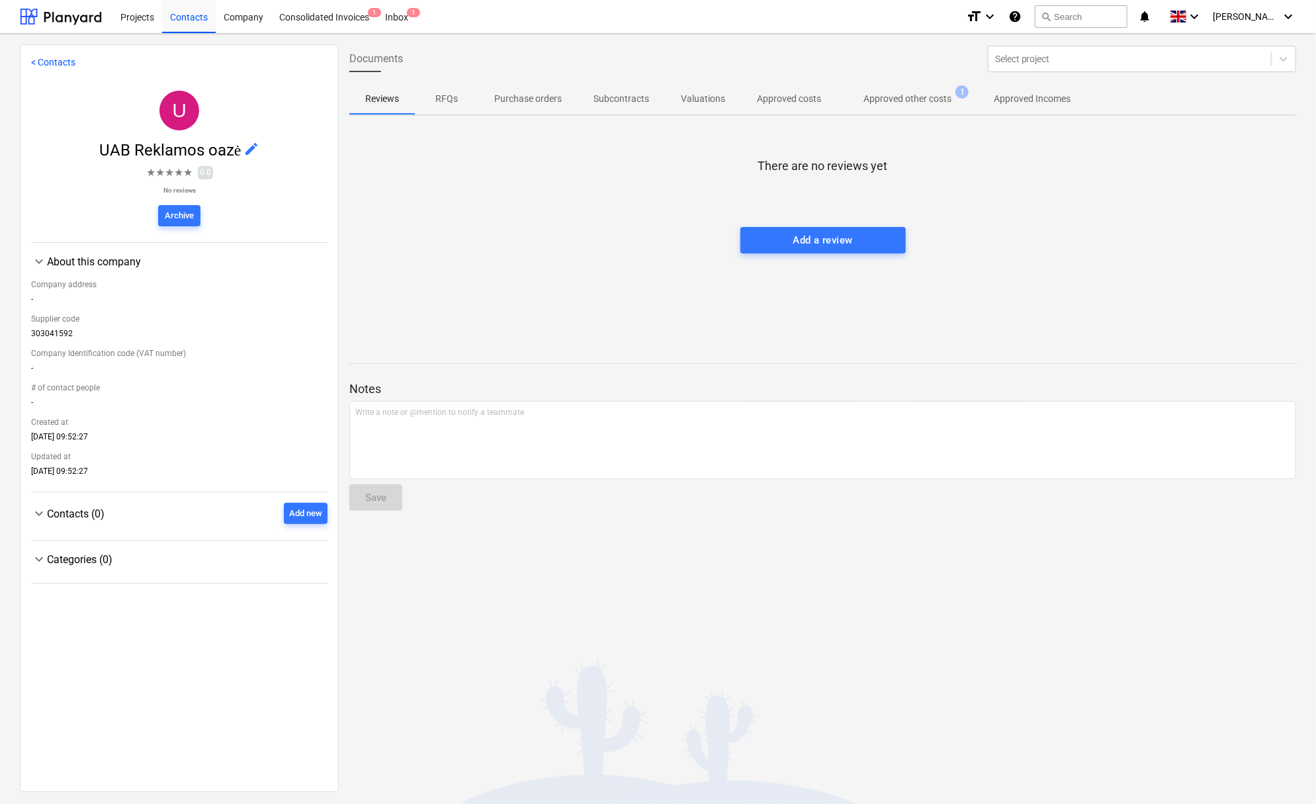
click at [253, 142] on span "edit" at bounding box center [251, 149] width 16 height 16
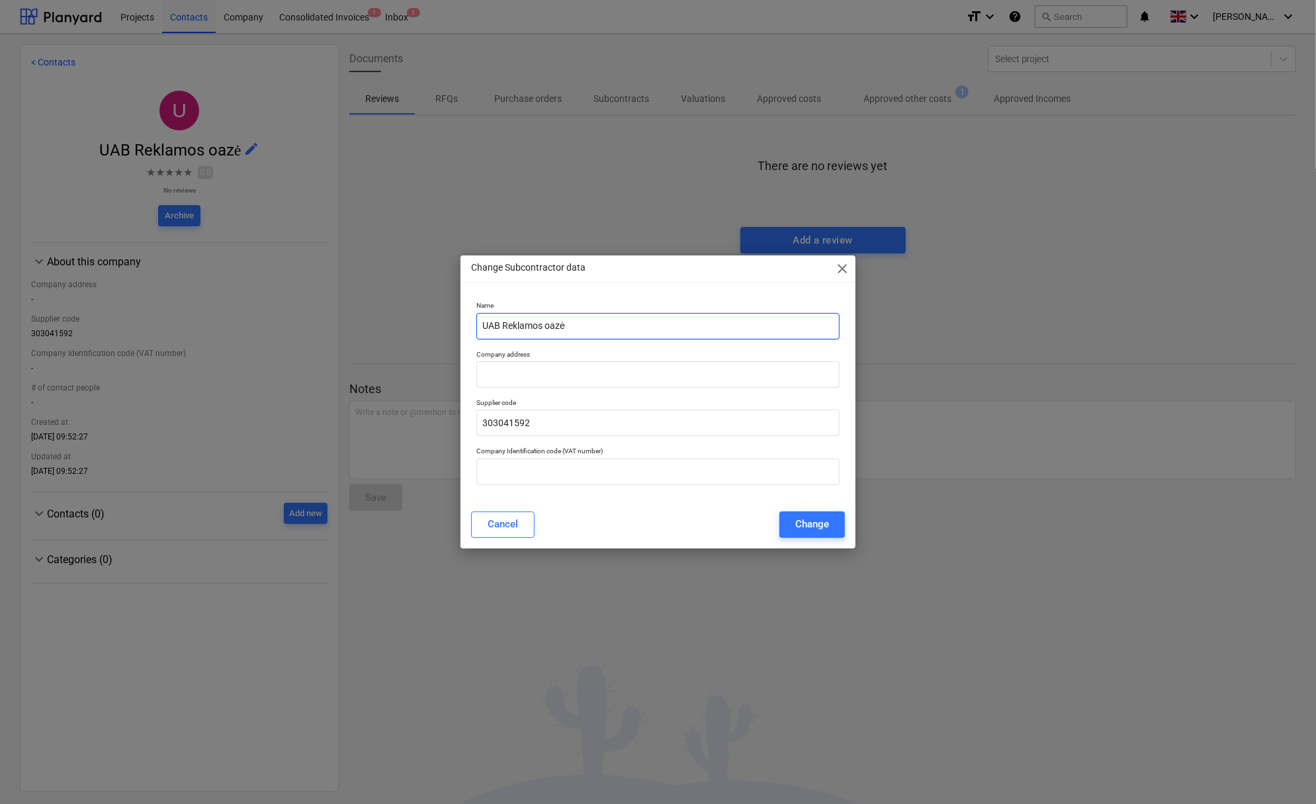
click at [481, 323] on input "UAB Reklamos oazė" at bounding box center [657, 326] width 363 height 26
paste input "929000126"
type input "929000126 - UAB Reklamos oazė"
click at [802, 519] on div "Change" at bounding box center [812, 523] width 34 height 17
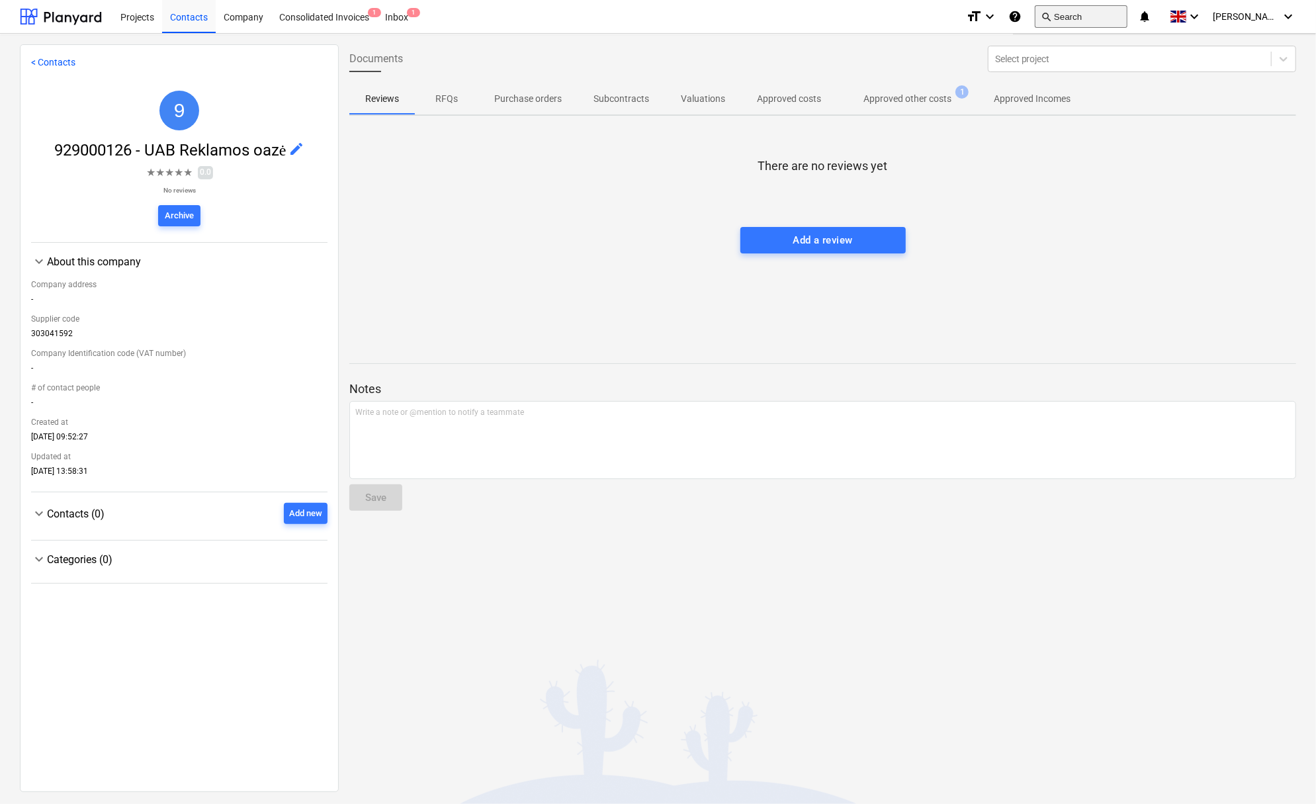
click at [1079, 19] on button "search Search" at bounding box center [1080, 16] width 93 height 22
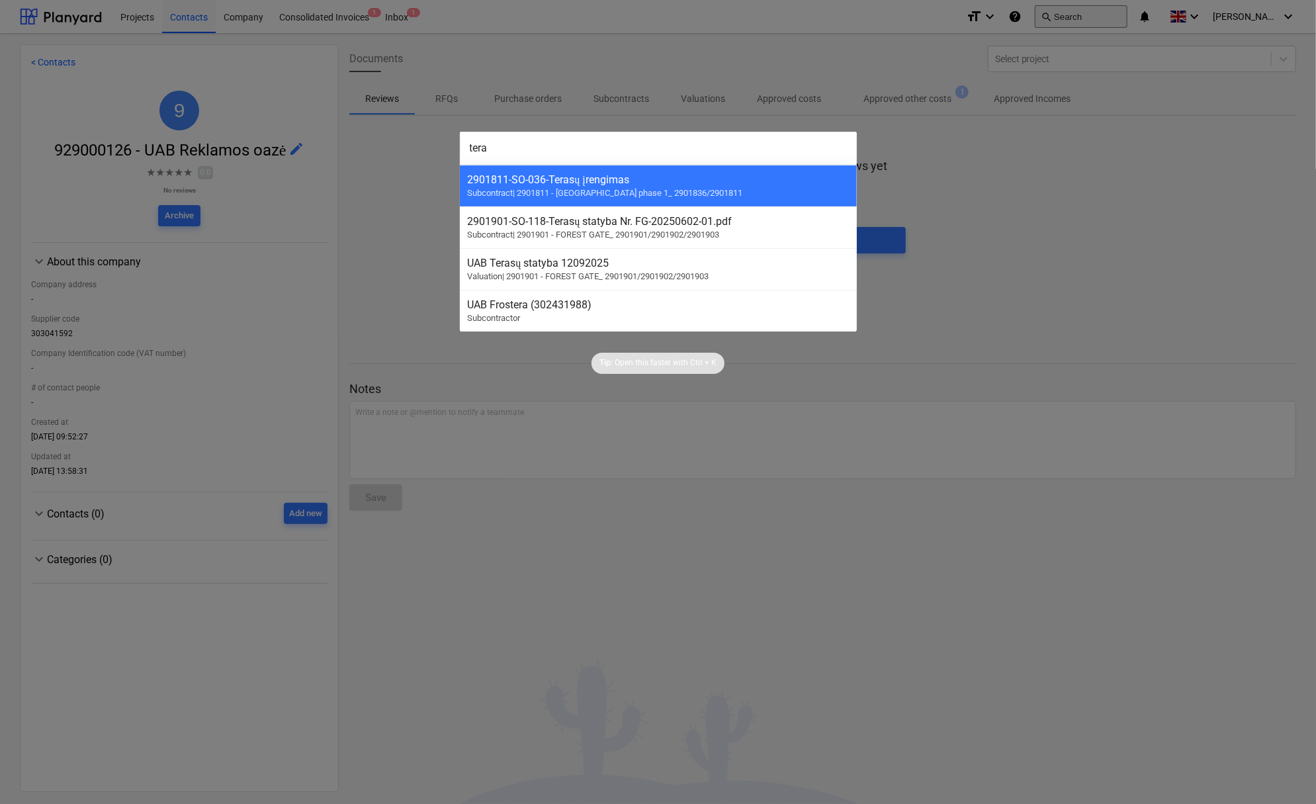
type input "teras"
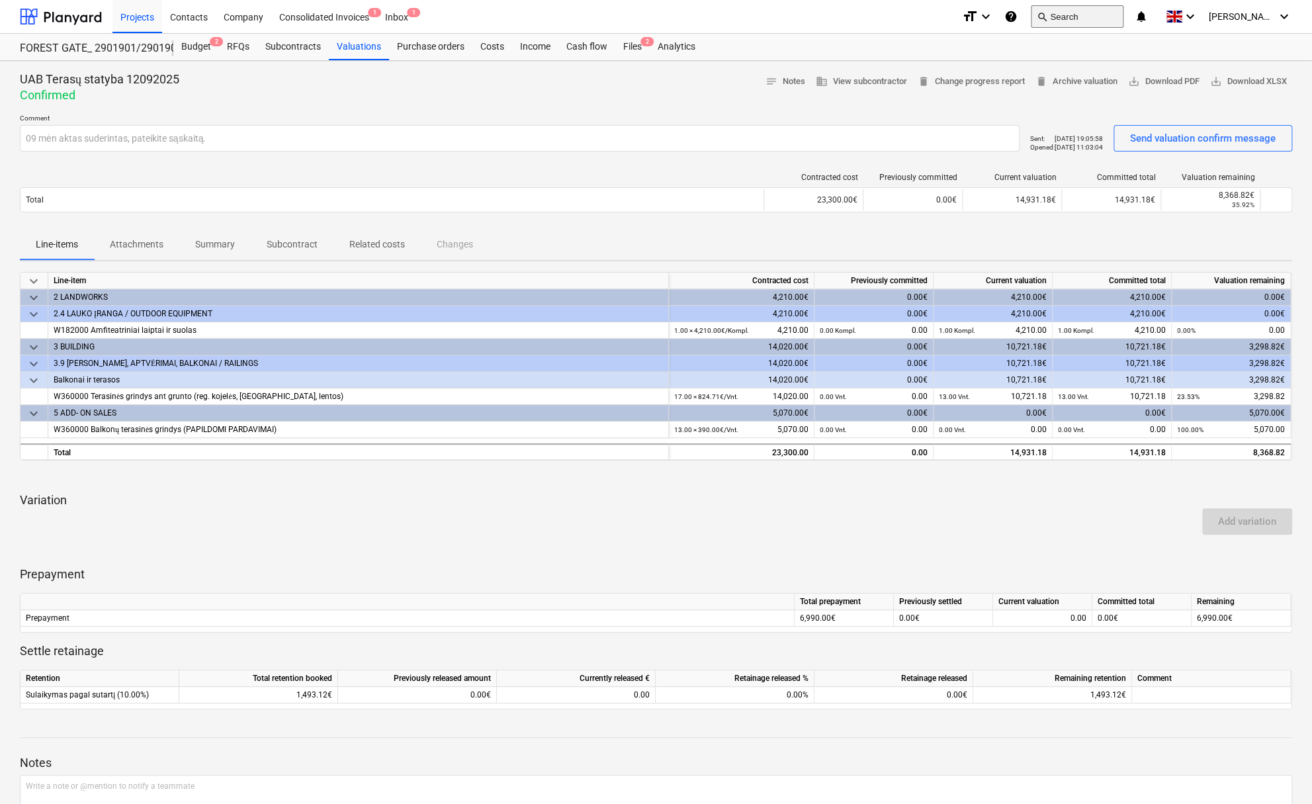
click at [1069, 11] on button "search Search" at bounding box center [1076, 16] width 93 height 22
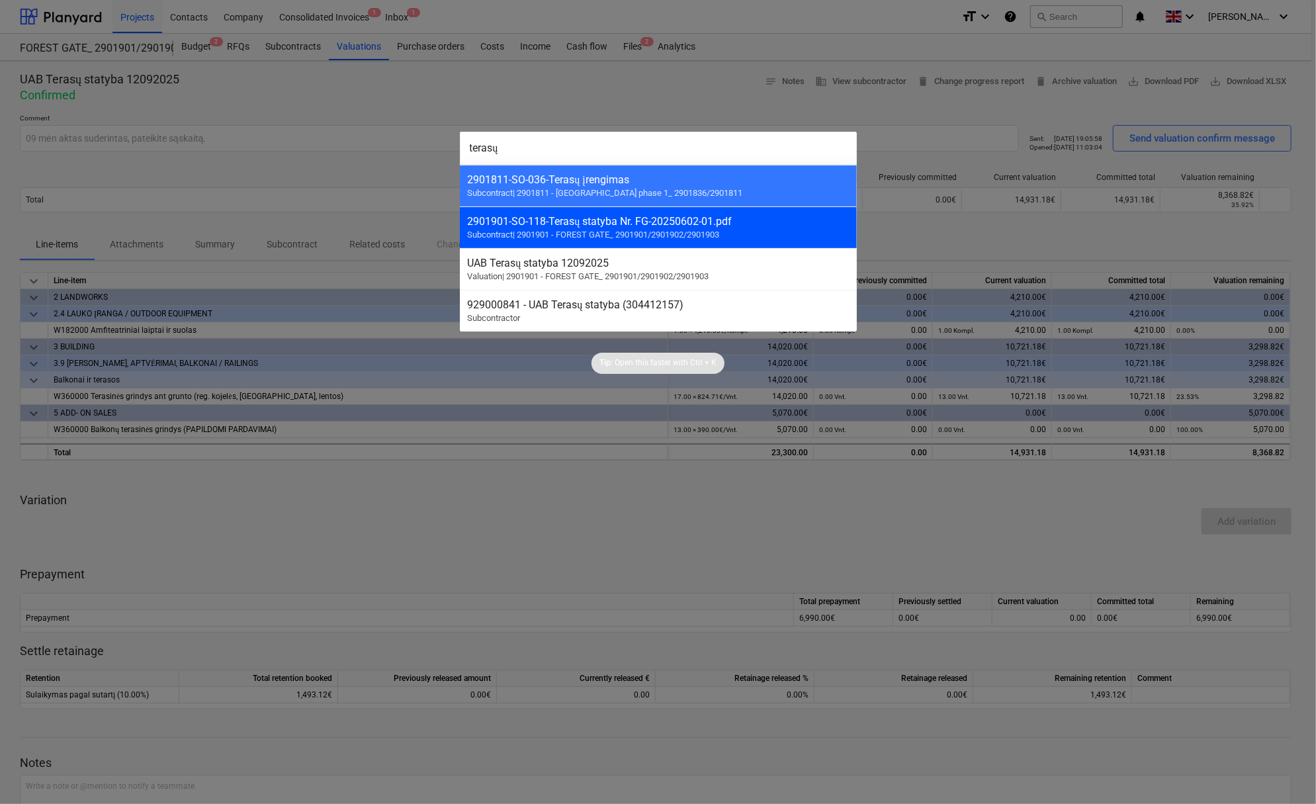
type input "terasų"
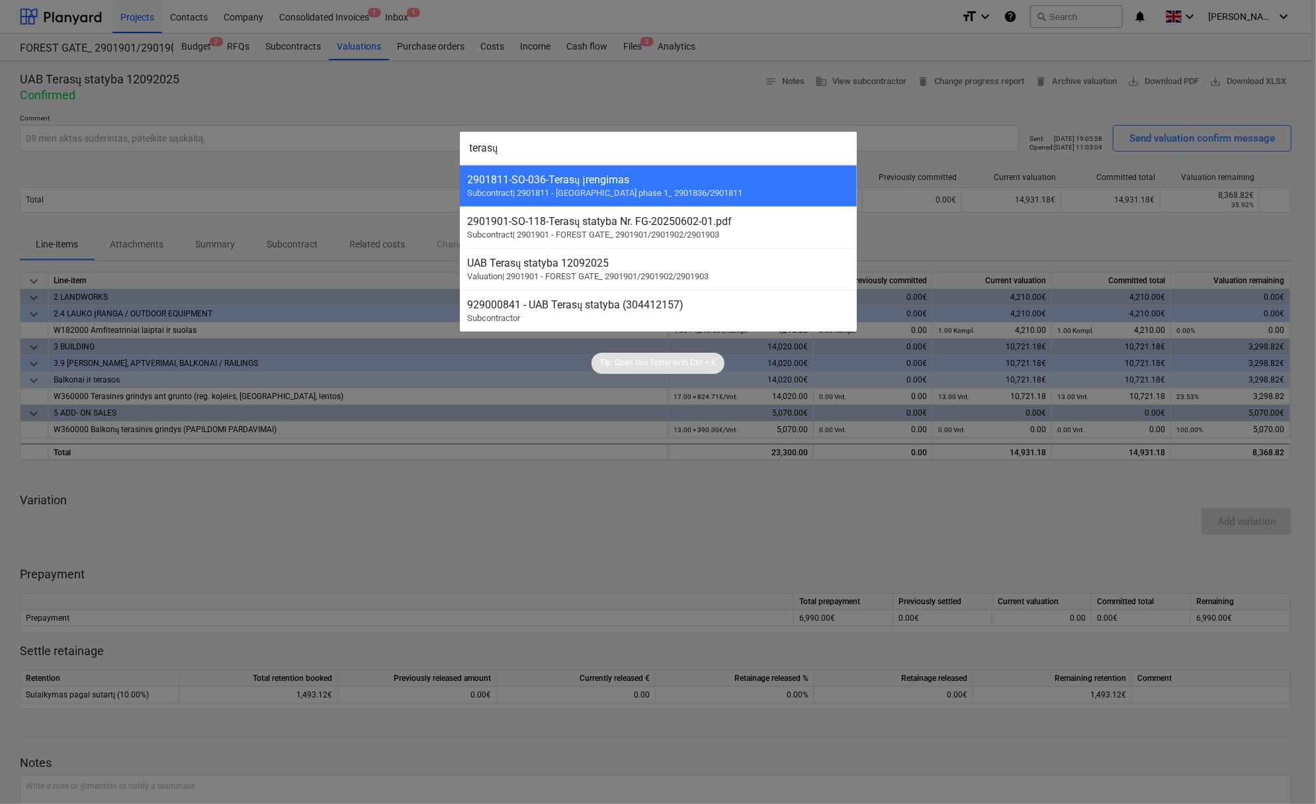
click at [572, 225] on div "2901901-SO-118 - Terasų statyba Nr. FG-20250602-01.pdf" at bounding box center [658, 221] width 381 height 13
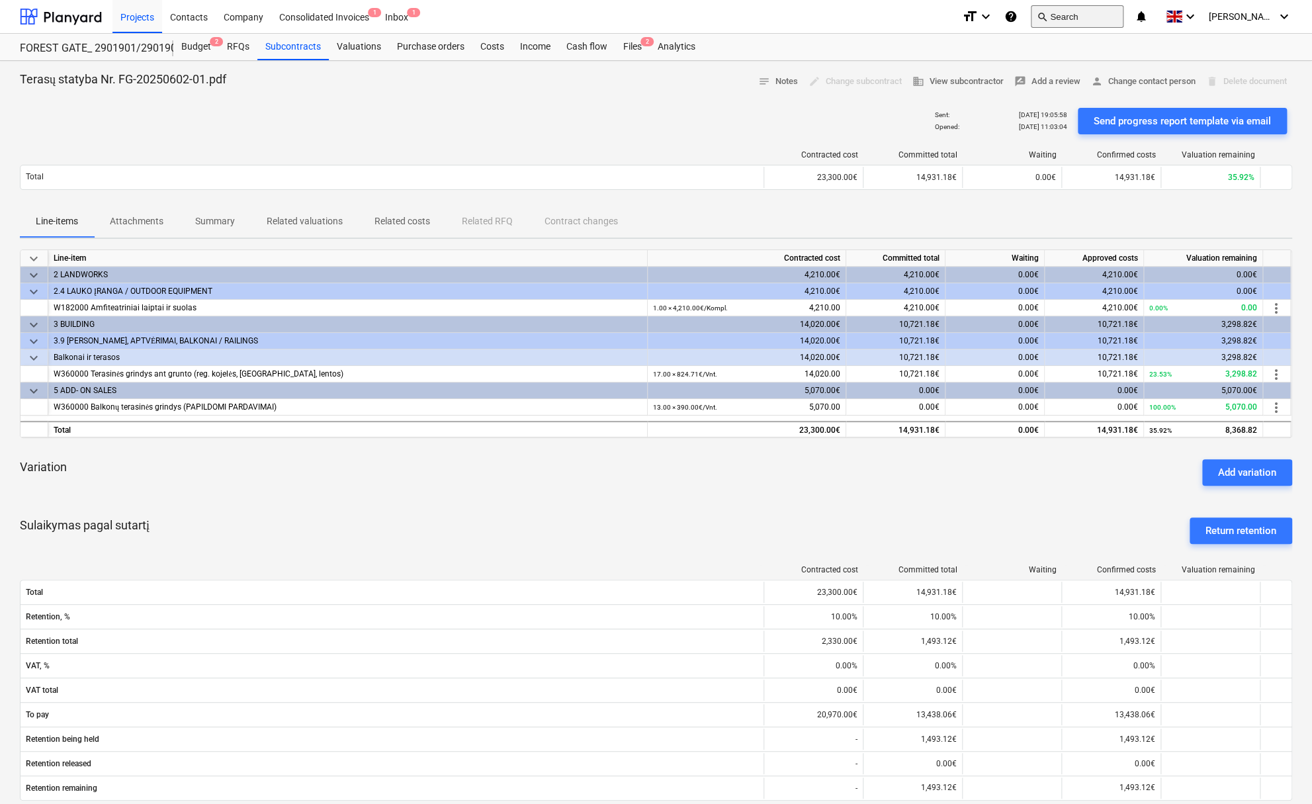
click at [1079, 11] on button "search Search" at bounding box center [1076, 16] width 93 height 22
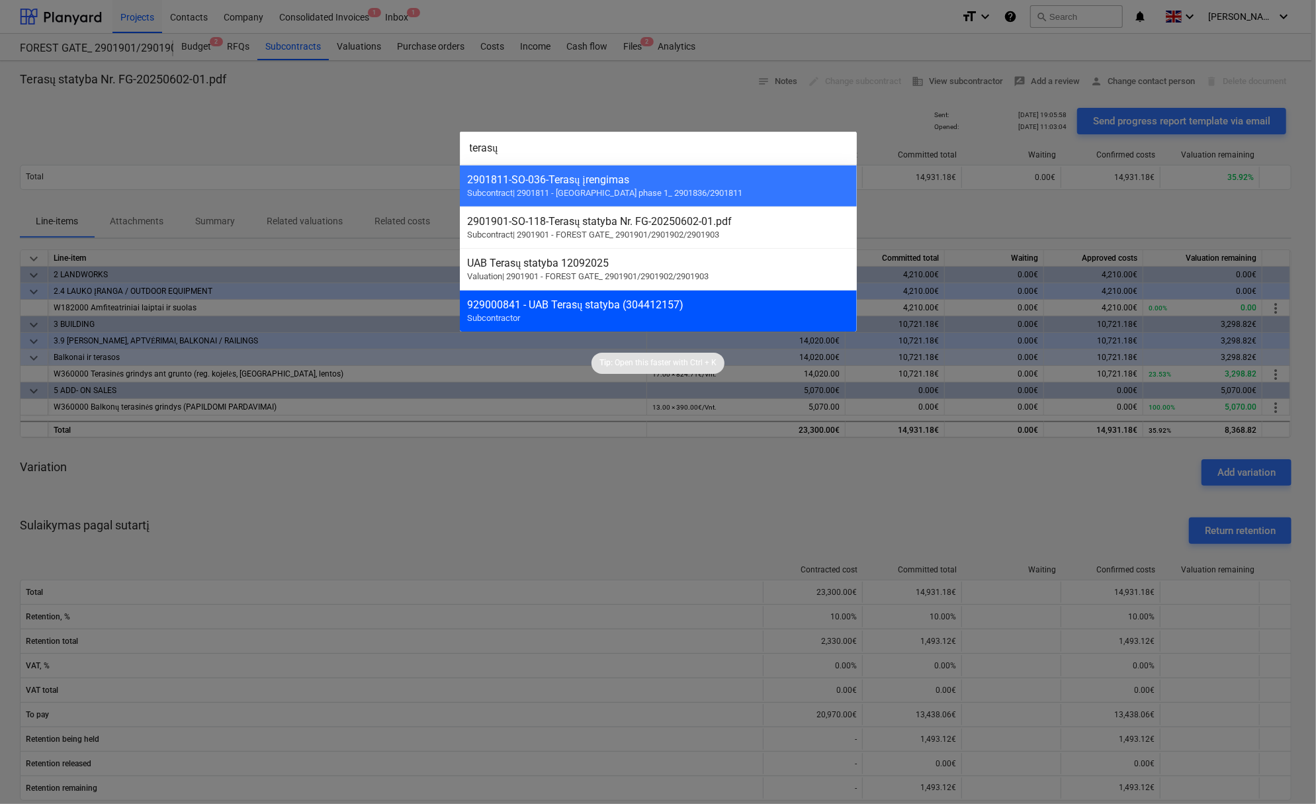
type input "terasų"
click at [535, 308] on div "929000841 - UAB Terasų statyba (304412157)" at bounding box center [658, 304] width 381 height 13
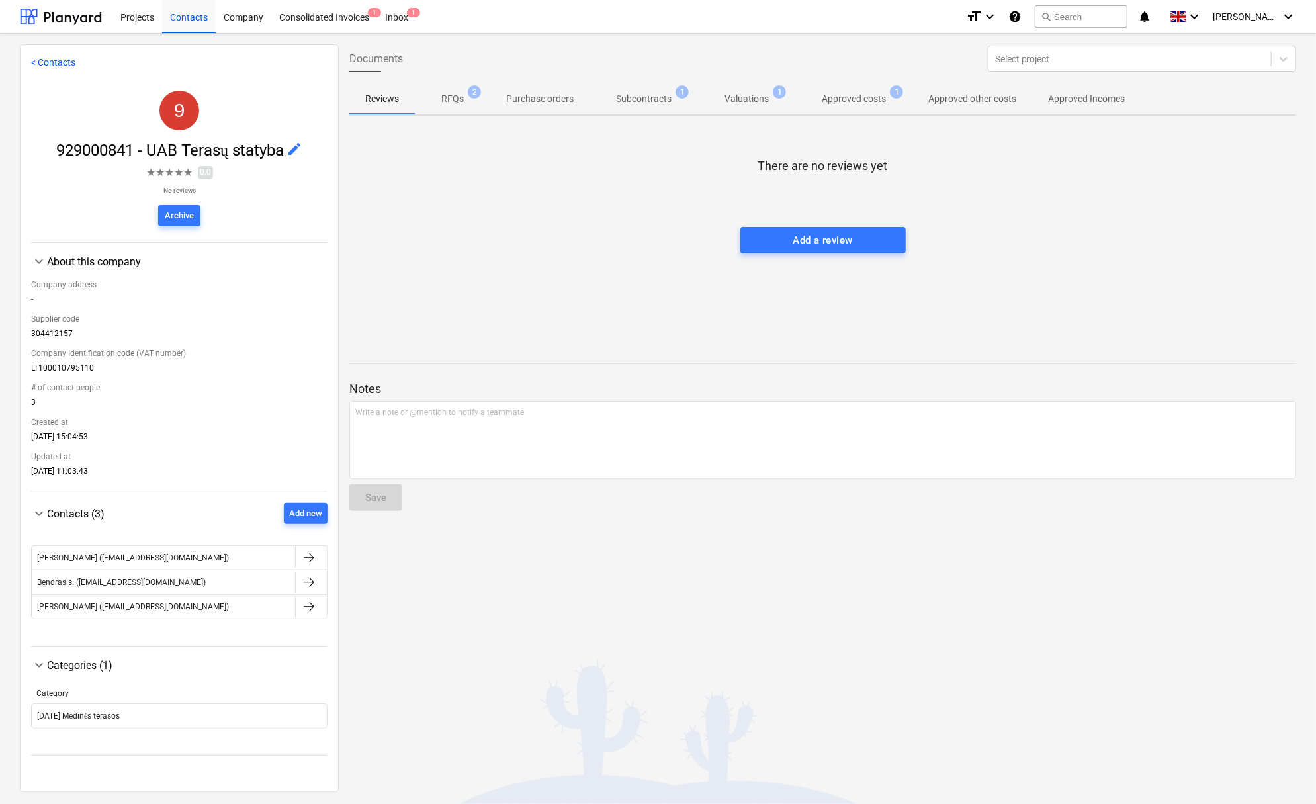
click at [293, 147] on span "edit" at bounding box center [294, 149] width 16 height 16
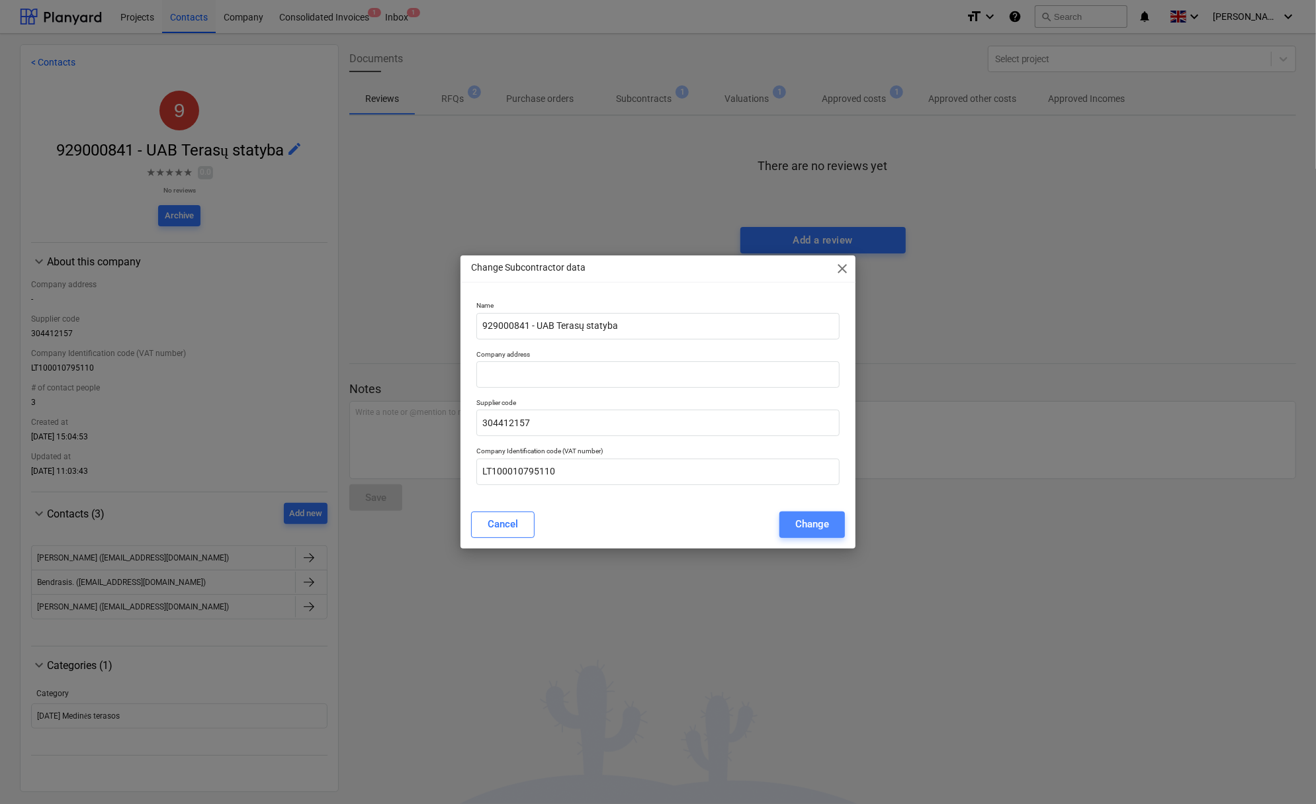
drag, startPoint x: 811, startPoint y: 530, endPoint x: 771, endPoint y: 518, distance: 42.1
click at [811, 529] on div "Change" at bounding box center [812, 523] width 34 height 17
